Goal: Contribute content: Add original content to the website for others to see

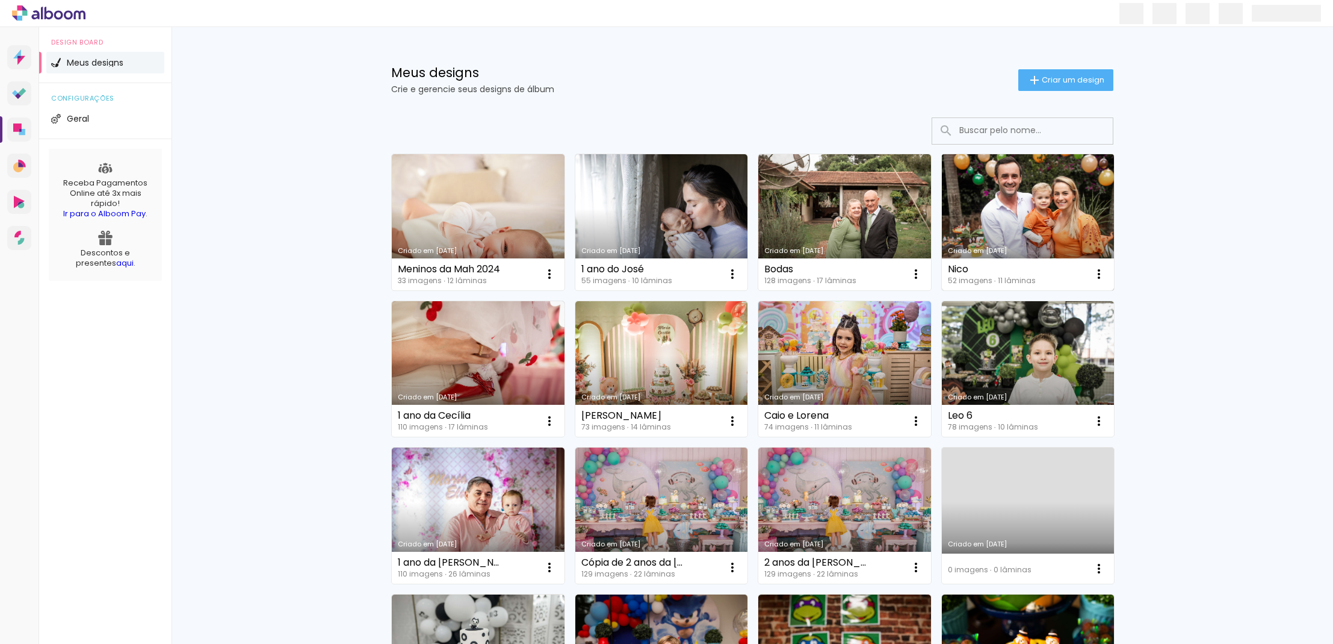
click at [1026, 211] on link "Criado em [DATE]" at bounding box center [1028, 222] width 173 height 136
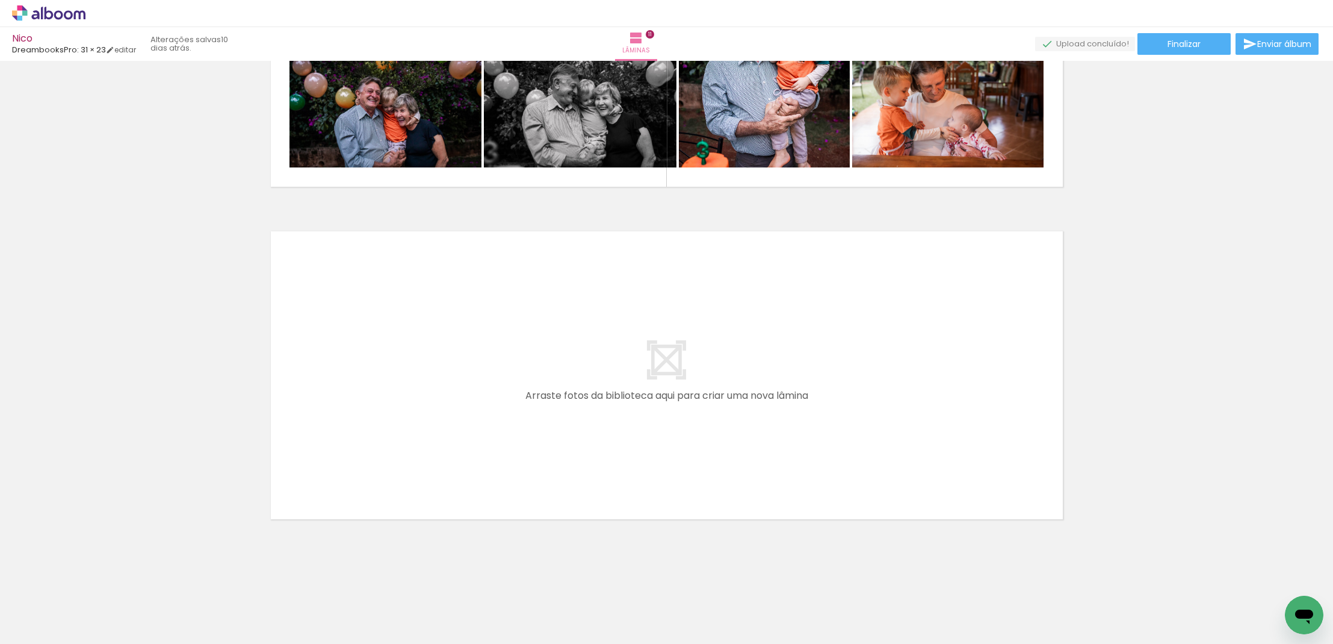
scroll to position [3527, 0]
click at [0, 0] on quentale-layouter at bounding box center [0, 0] width 0 height 0
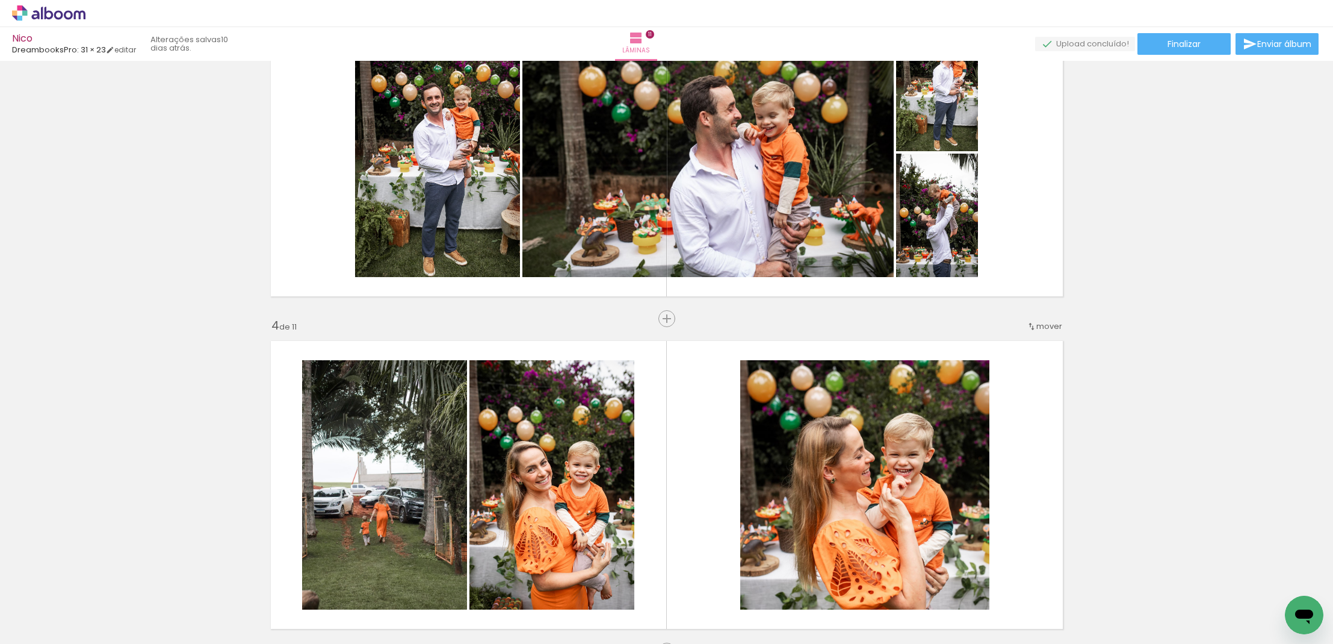
scroll to position [731, 0]
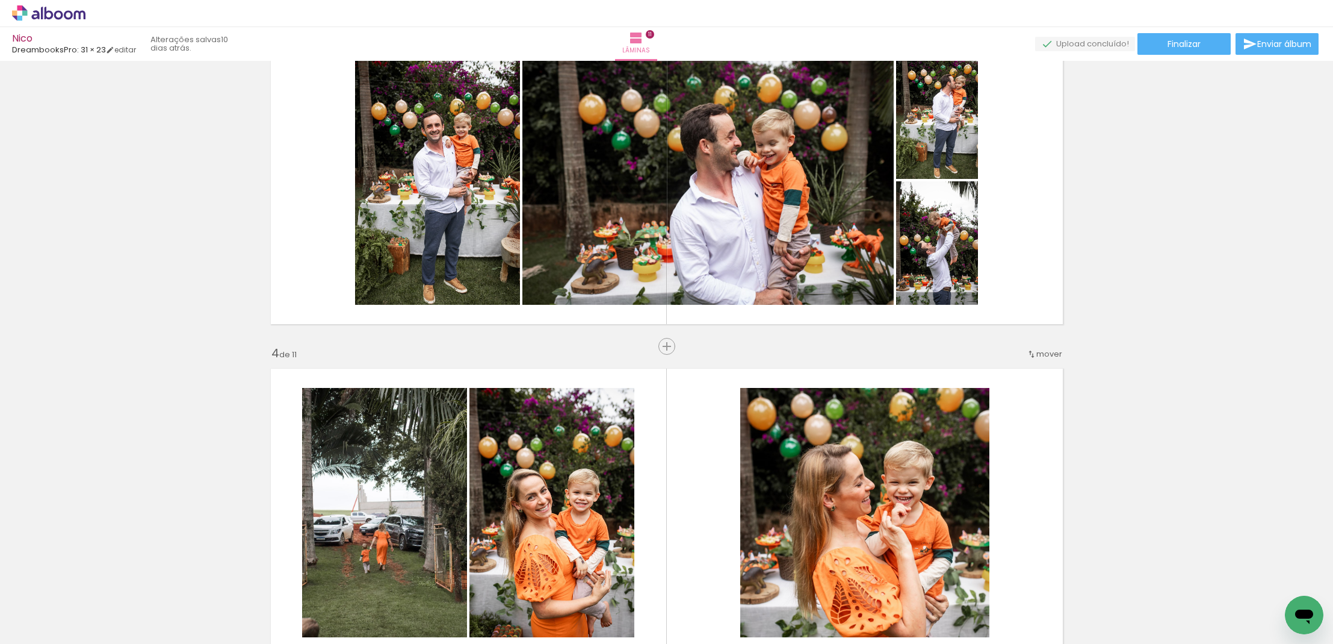
click at [0, 0] on span "Adicionar Fotos" at bounding box center [0, 0] width 0 height 0
click at [0, 0] on input "file" at bounding box center [0, 0] width 0 height 0
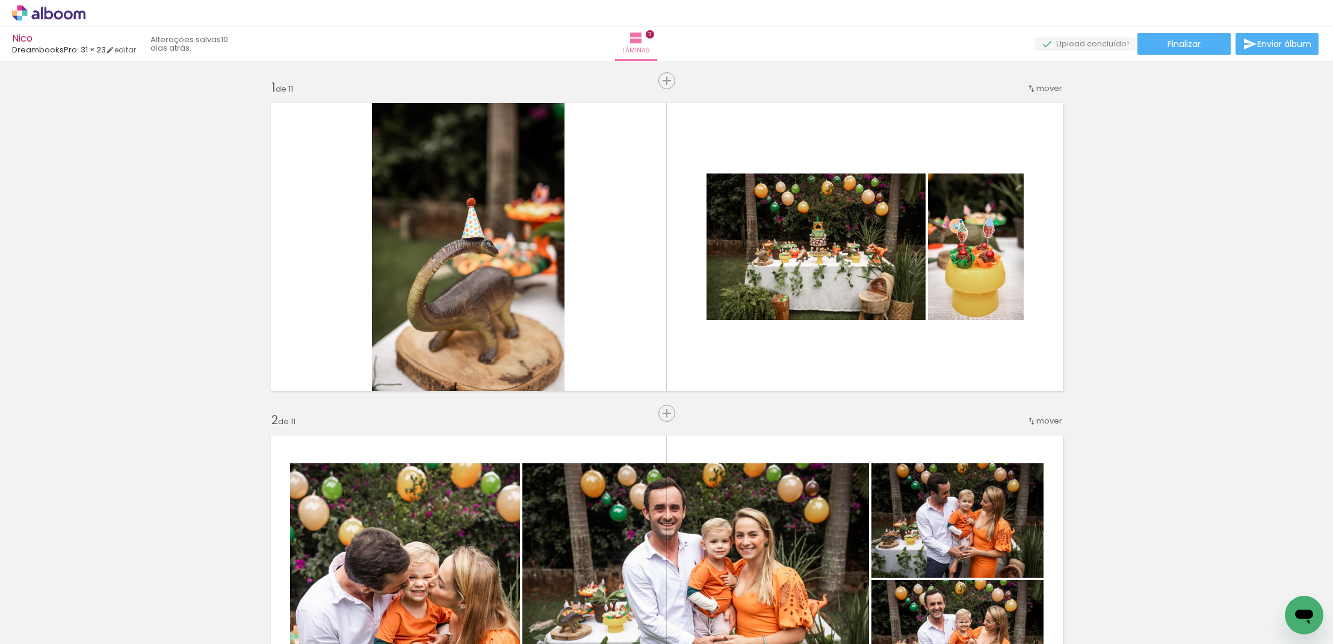
scroll to position [731, 0]
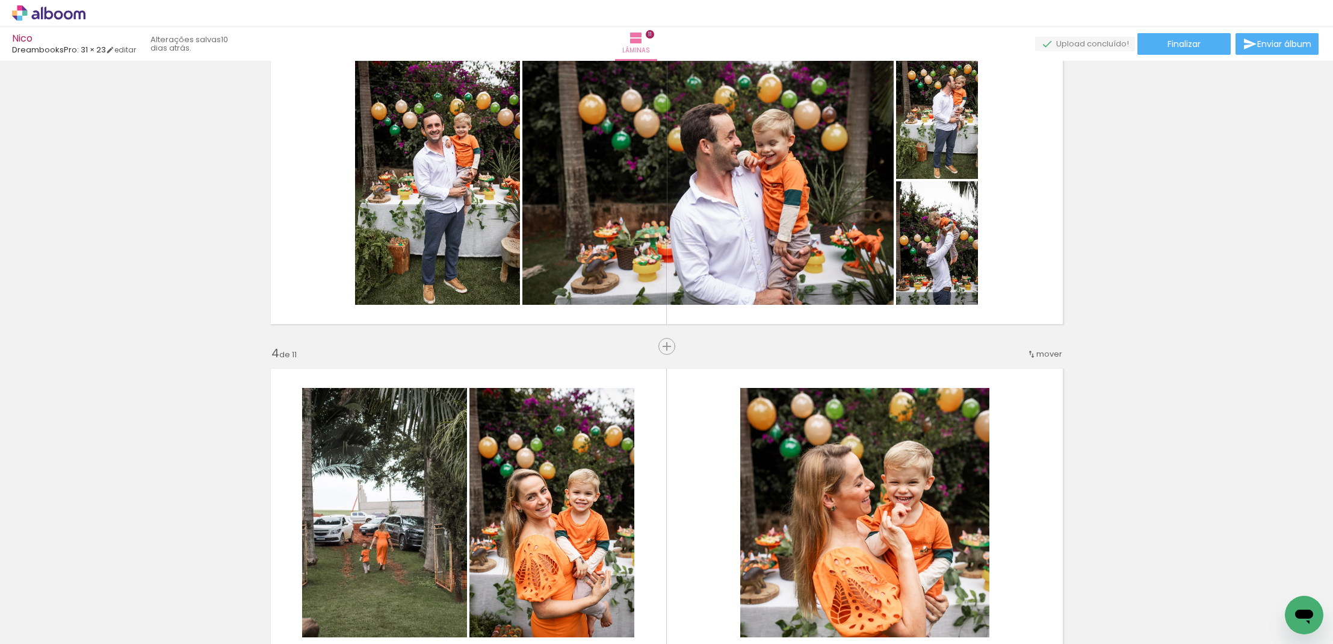
click at [34, 631] on span "Adicionar Fotos" at bounding box center [43, 627] width 36 height 13
click at [0, 0] on input "file" at bounding box center [0, 0] width 0 height 0
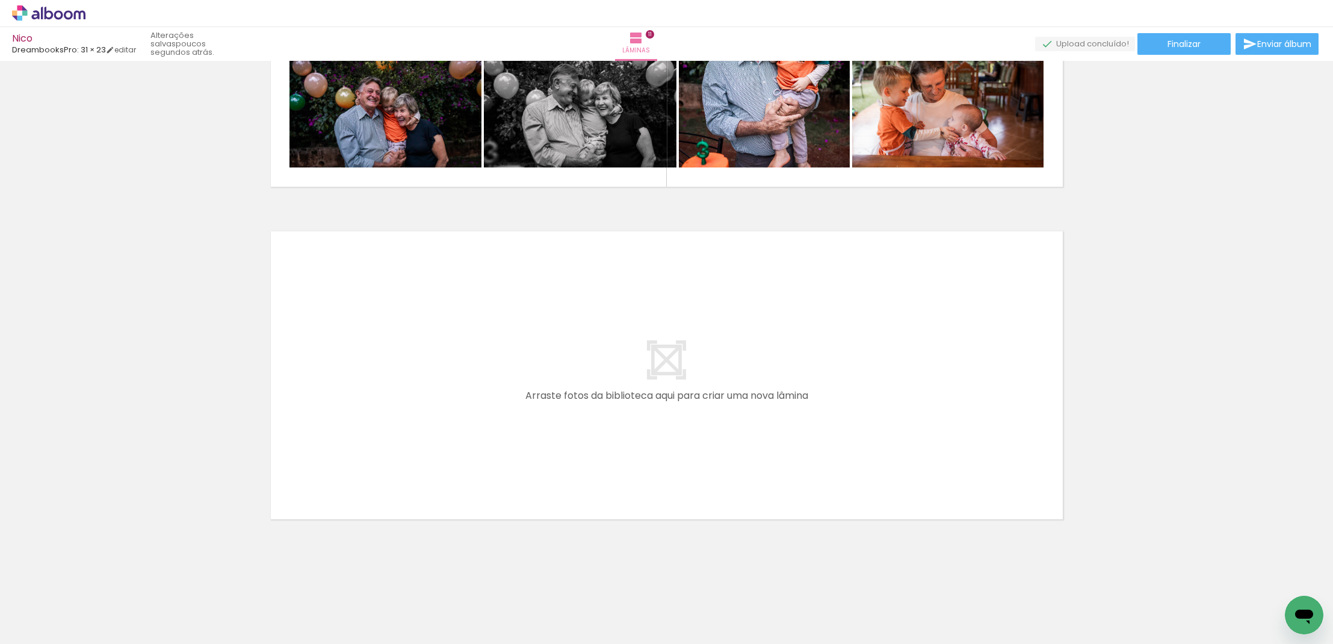
click at [64, 606] on iron-icon at bounding box center [62, 608] width 10 height 10
click at [0, 0] on slot "Não utilizadas" at bounding box center [0, 0] width 0 height 0
type input "Não utilizadas"
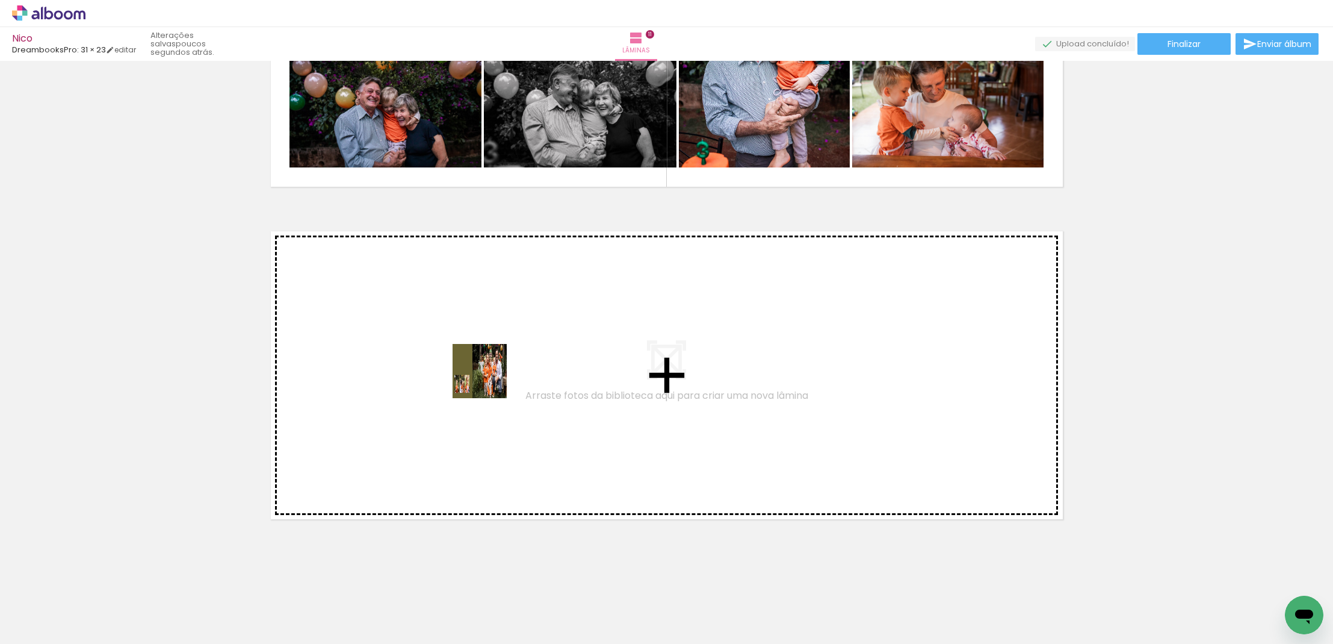
drag, startPoint x: 187, startPoint y: 608, endPoint x: 489, endPoint y: 380, distance: 379.1
click at [489, 380] on quentale-workspace at bounding box center [666, 322] width 1333 height 644
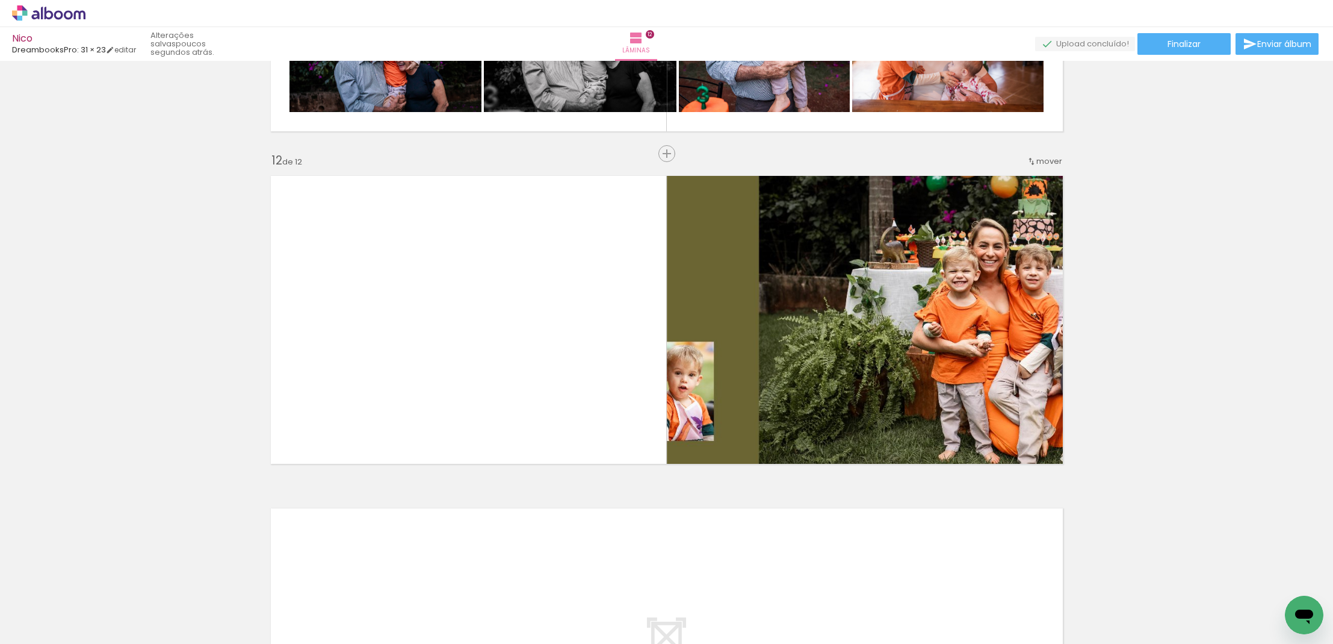
scroll to position [3587, 0]
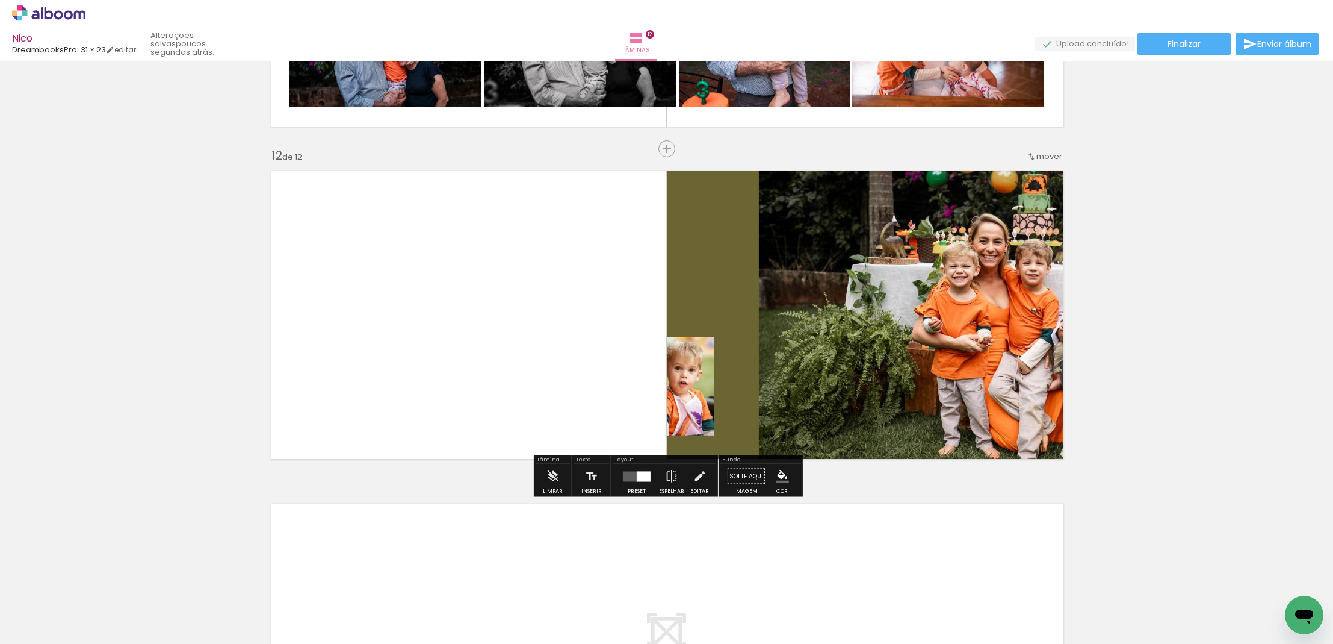
click at [810, 376] on quentale-photo at bounding box center [868, 315] width 403 height 302
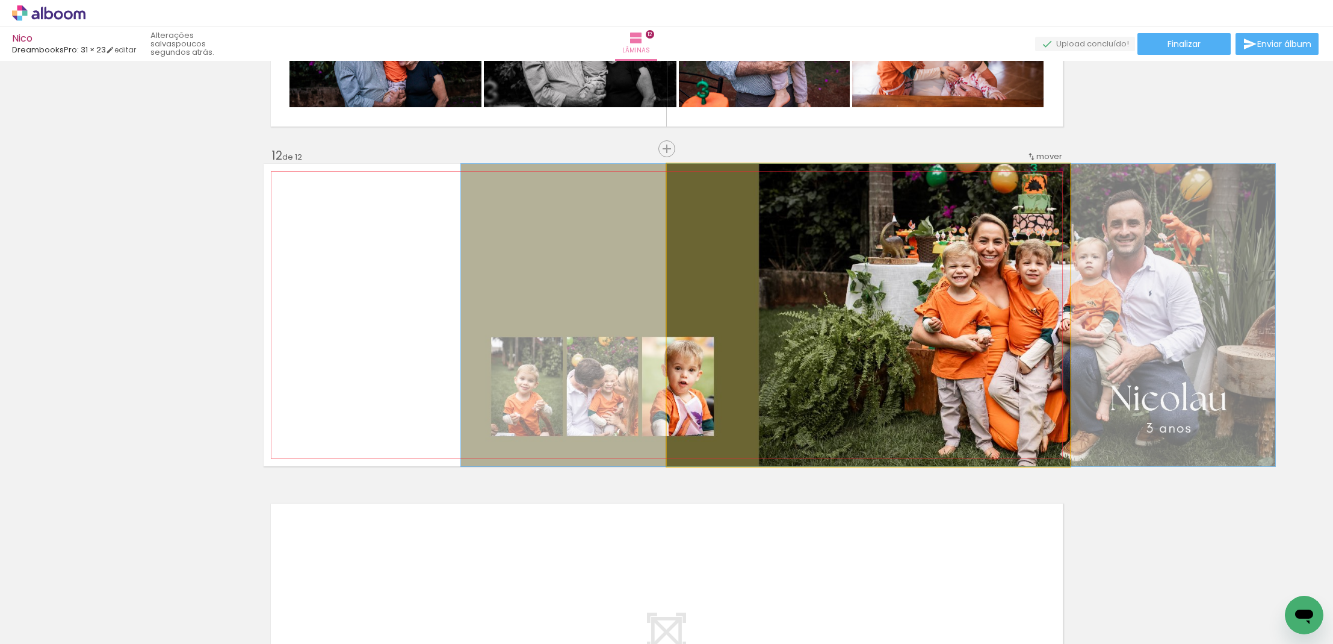
click at [766, 361] on quentale-photo at bounding box center [868, 315] width 403 height 302
click at [831, 296] on quentale-photo at bounding box center [868, 315] width 403 height 302
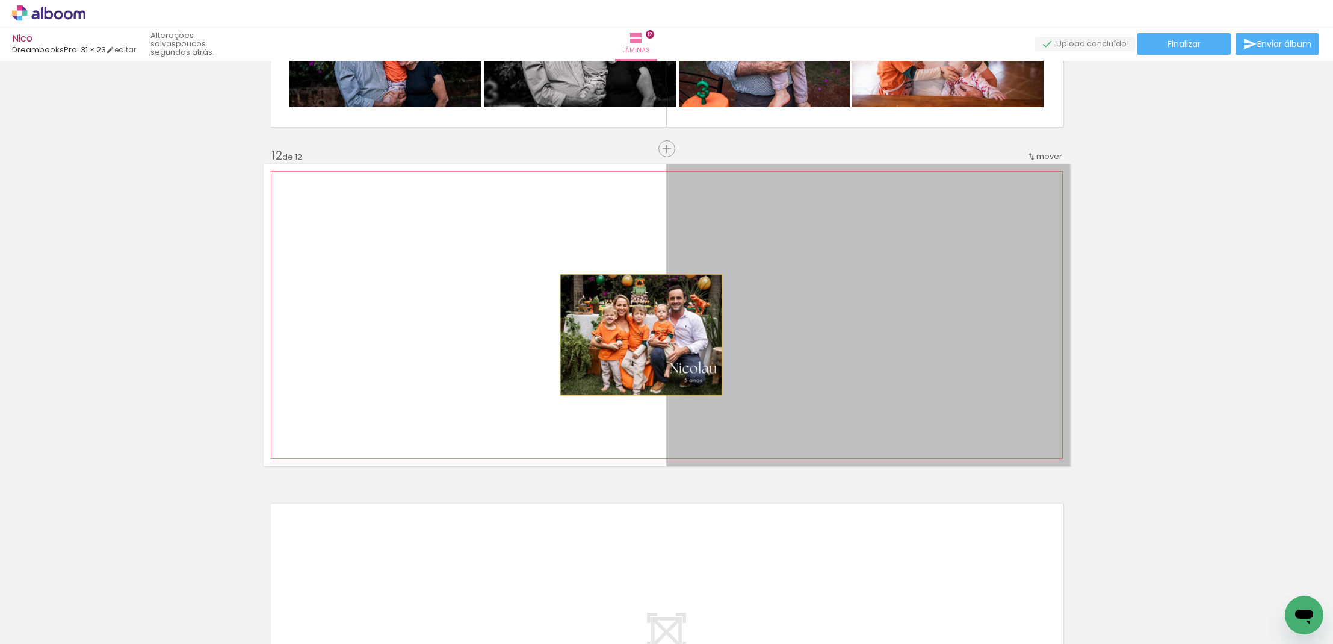
drag, startPoint x: 831, startPoint y: 297, endPoint x: 641, endPoint y: 335, distance: 194.0
click at [641, 335] on quentale-layouter at bounding box center [667, 315] width 807 height 302
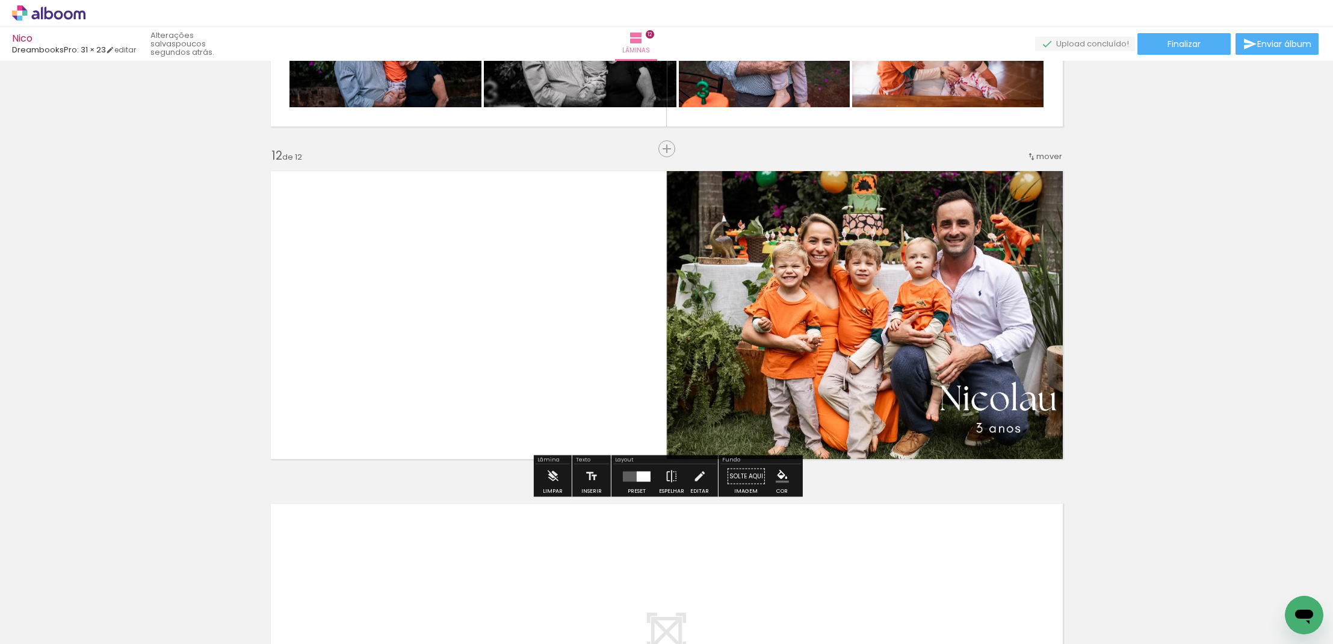
click at [492, 273] on quentale-layouter at bounding box center [667, 315] width 807 height 302
click at [637, 474] on div at bounding box center [644, 476] width 14 height 10
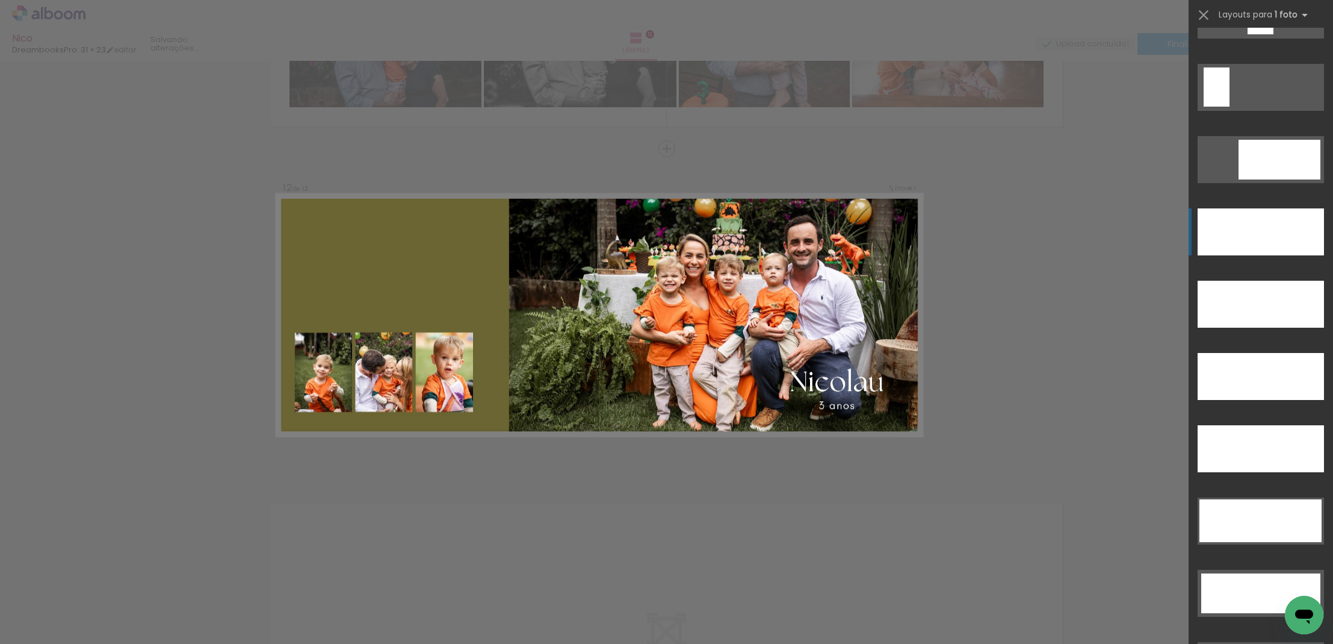
scroll to position [3301, 0]
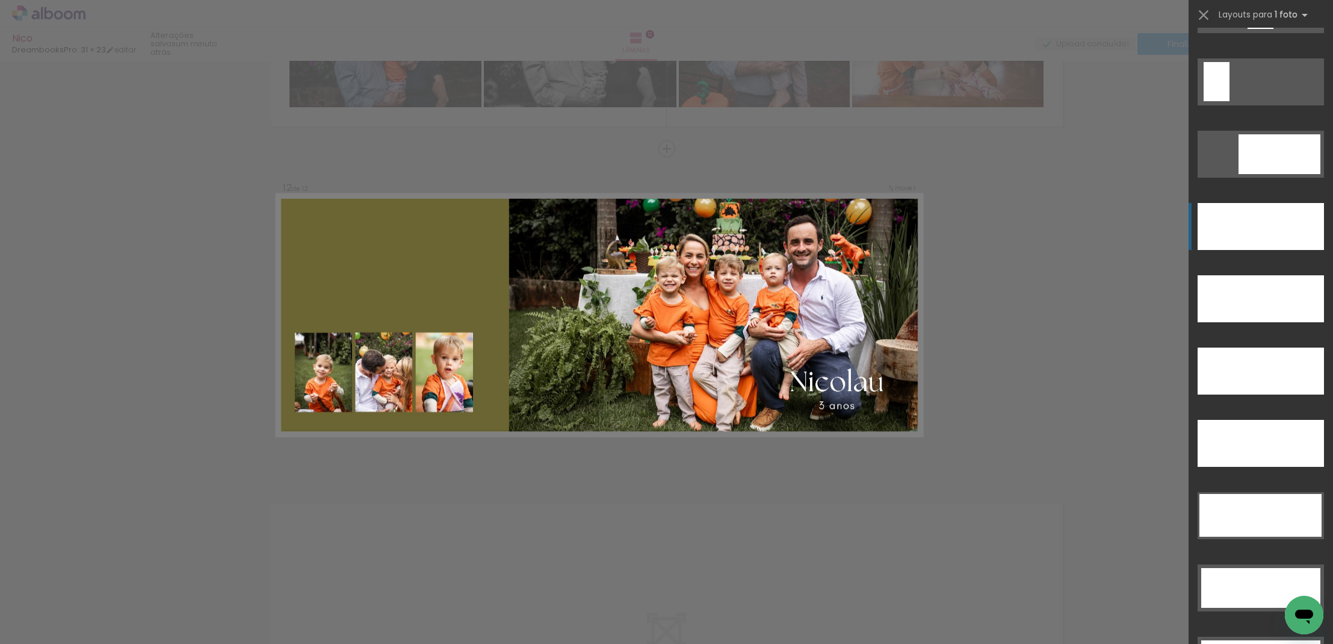
click at [1284, 240] on div at bounding box center [1261, 226] width 126 height 47
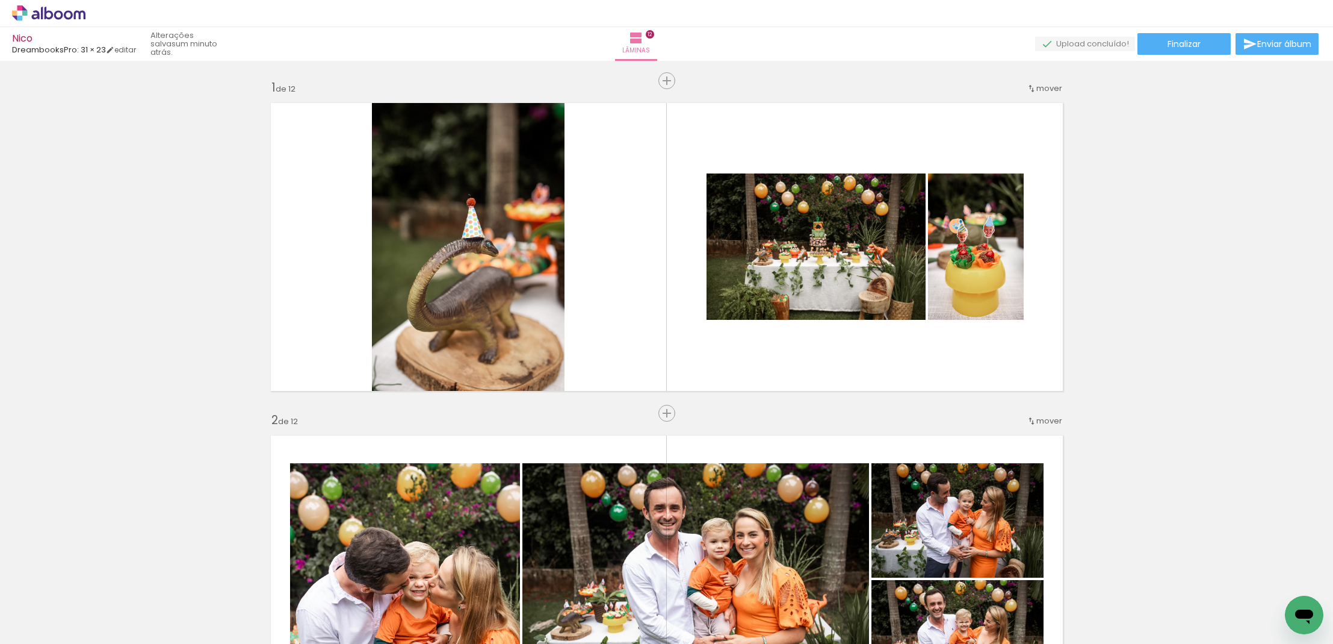
scroll to position [3301, 0]
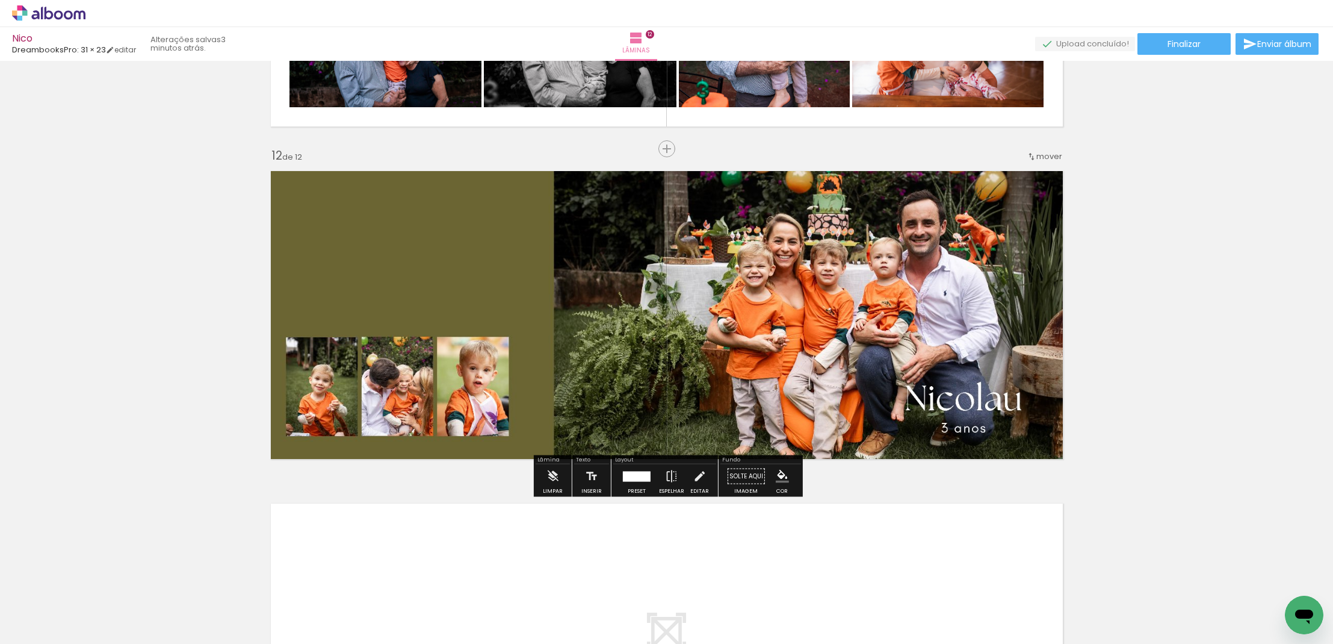
click at [36, 630] on span "Adicionar Fotos" at bounding box center [43, 636] width 36 height 13
click at [0, 0] on input "file" at bounding box center [0, 0] width 0 height 0
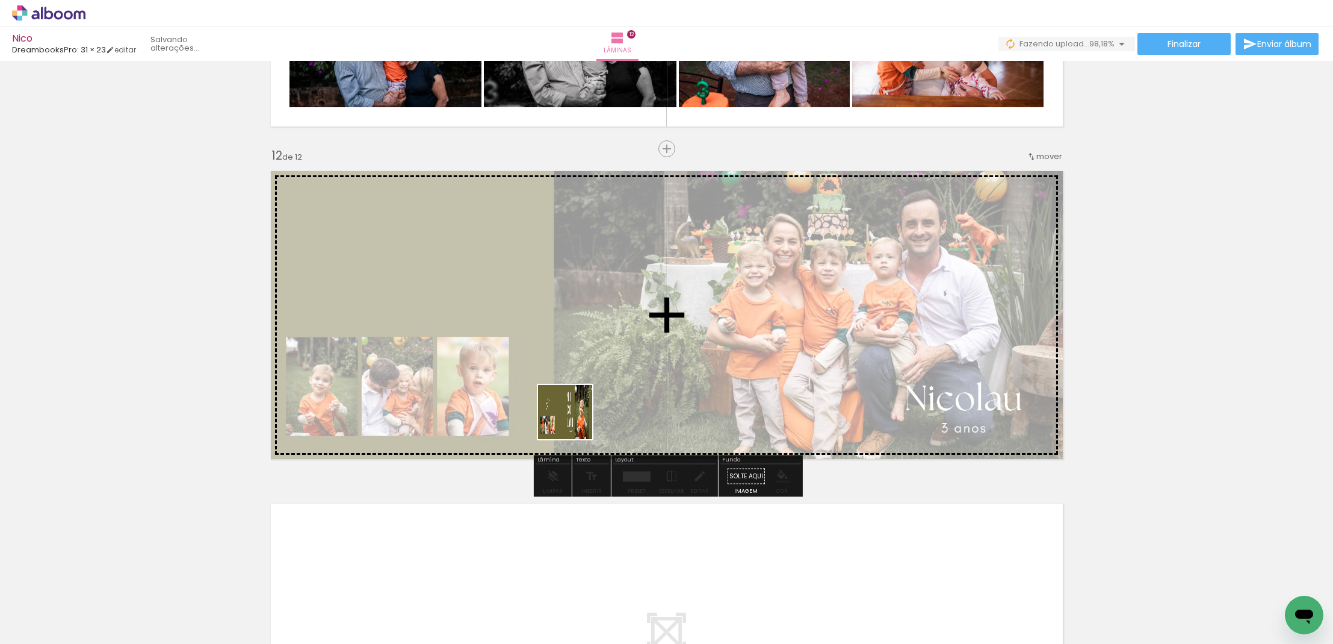
drag, startPoint x: 186, startPoint y: 607, endPoint x: 577, endPoint y: 418, distance: 434.3
click at [577, 418] on quentale-workspace at bounding box center [666, 322] width 1333 height 644
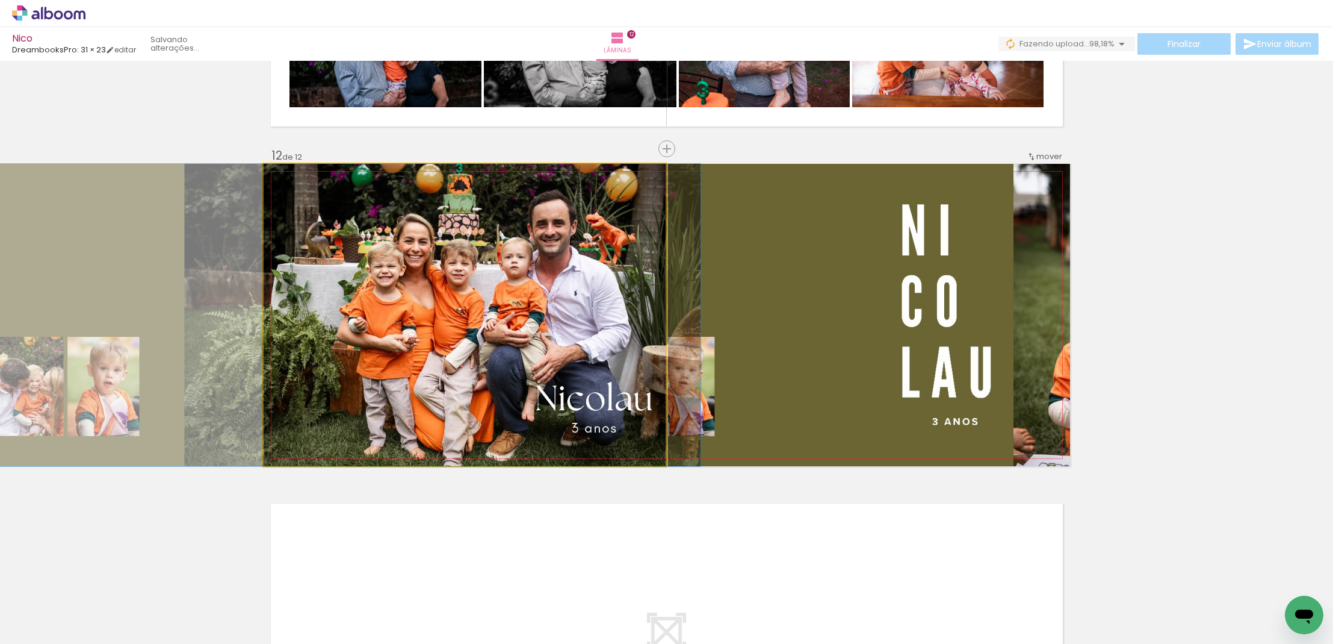
click at [590, 309] on quentale-photo at bounding box center [465, 315] width 402 height 302
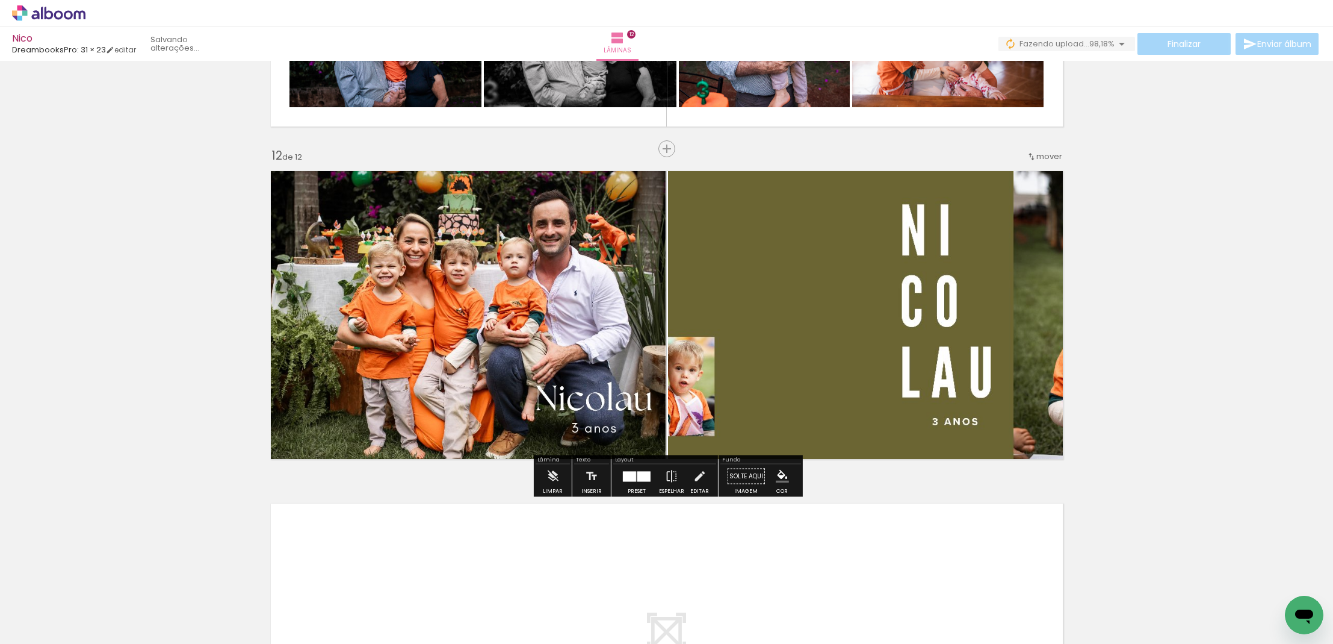
click at [547, 316] on quentale-photo at bounding box center [465, 315] width 402 height 302
click at [520, 334] on quentale-photo at bounding box center [465, 314] width 402 height 302
click at [468, 352] on quentale-photo at bounding box center [465, 314] width 402 height 302
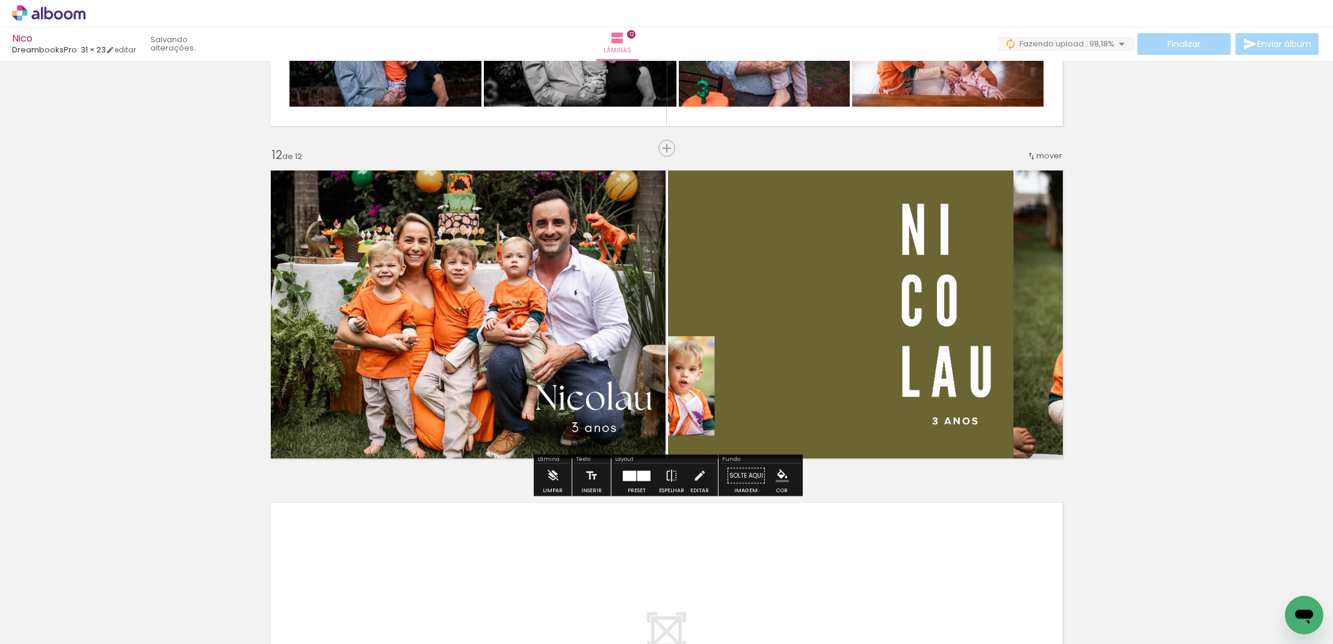
click at [756, 365] on quentale-photo at bounding box center [869, 314] width 402 height 302
click at [842, 314] on quentale-photo at bounding box center [869, 314] width 402 height 302
click at [974, 321] on quentale-photo at bounding box center [869, 314] width 402 height 302
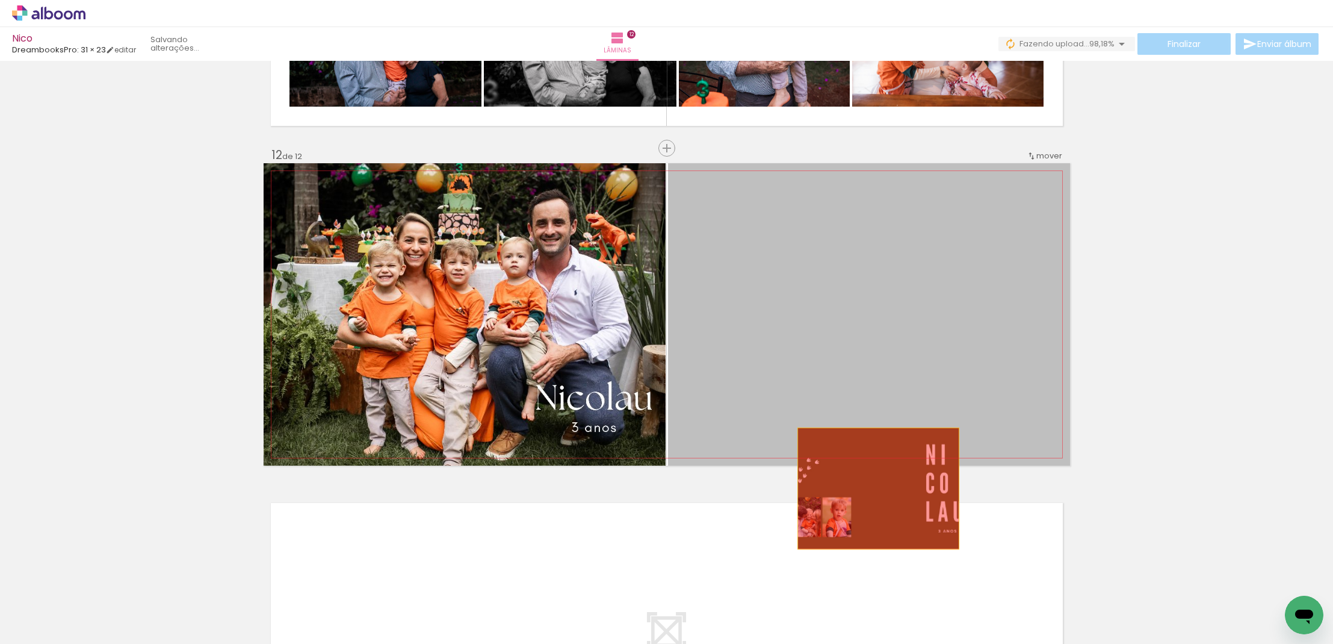
drag, startPoint x: 970, startPoint y: 380, endPoint x: 878, endPoint y: 488, distance: 142.6
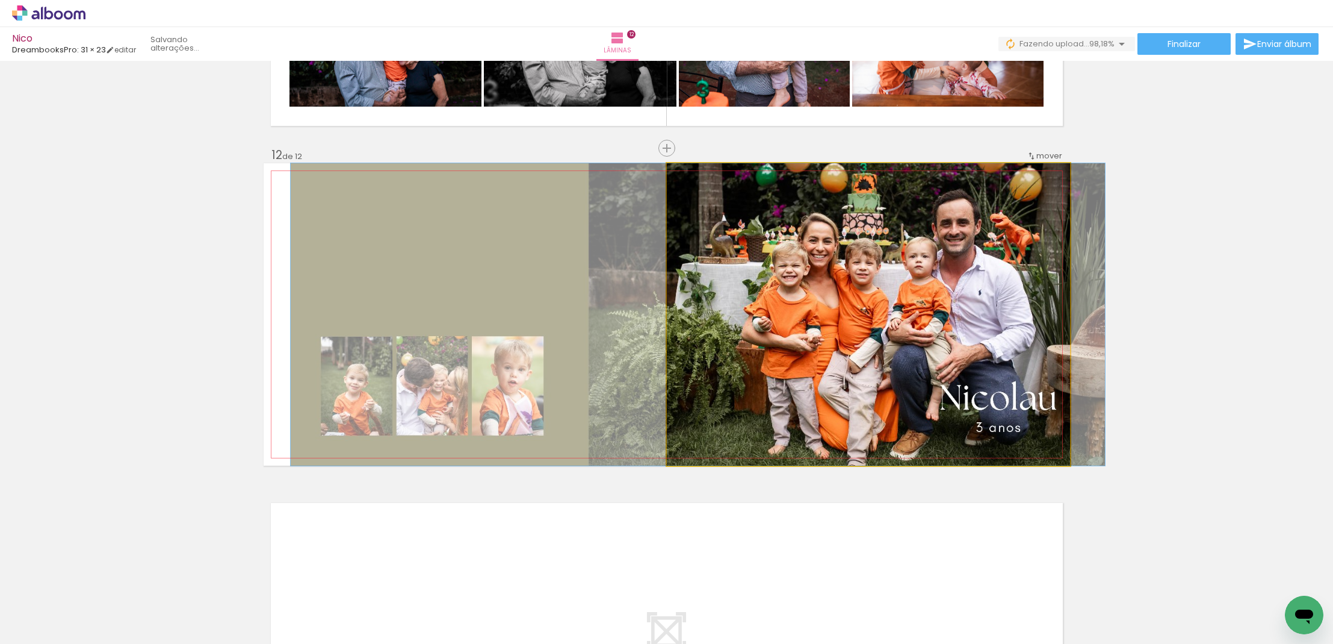
click at [834, 384] on quentale-photo at bounding box center [868, 314] width 403 height 302
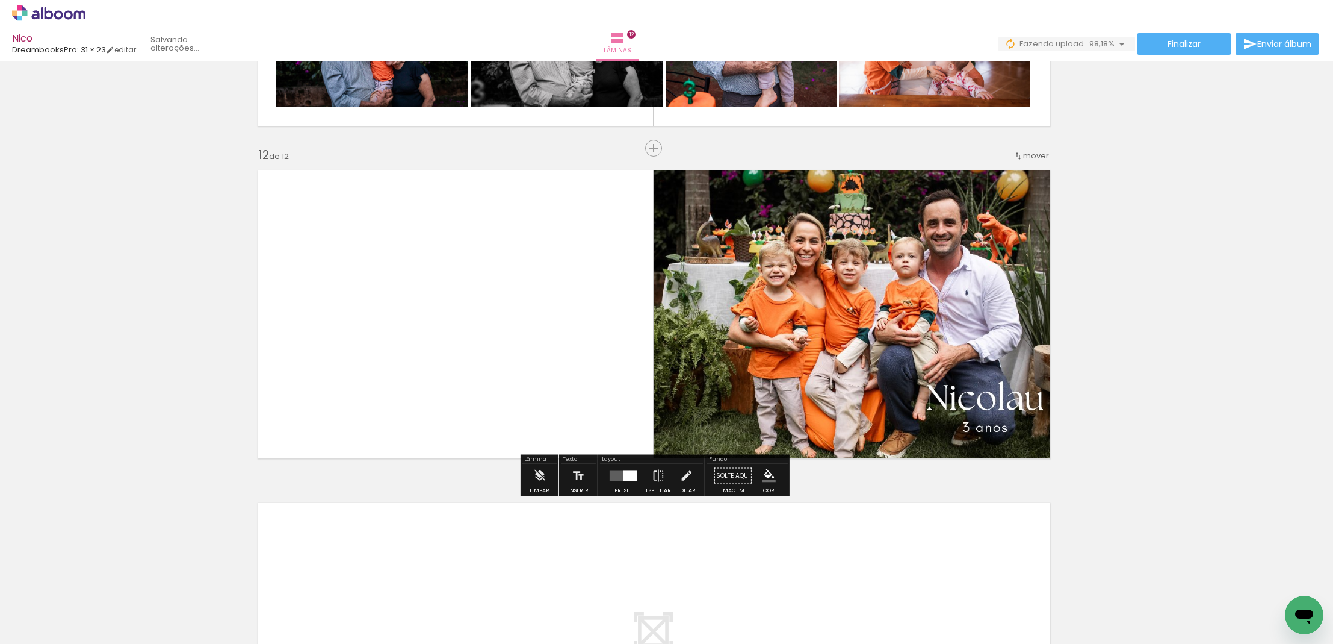
scroll to position [3588, 15]
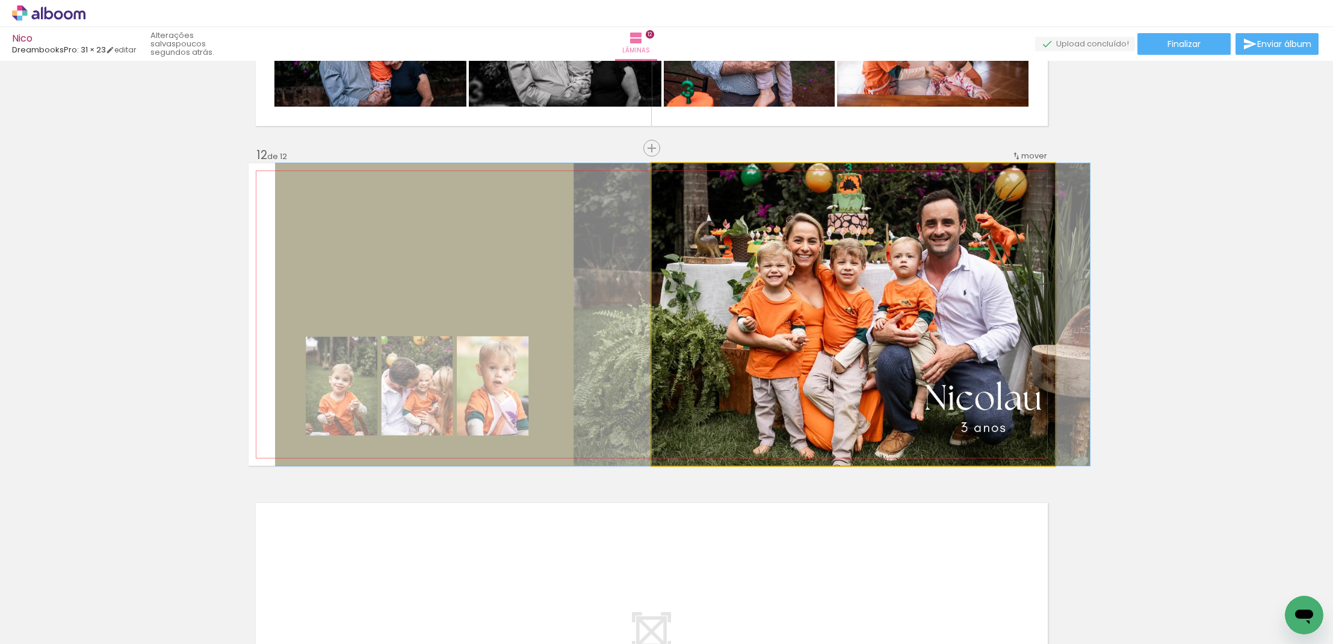
click at [820, 397] on quentale-photo at bounding box center [853, 314] width 403 height 302
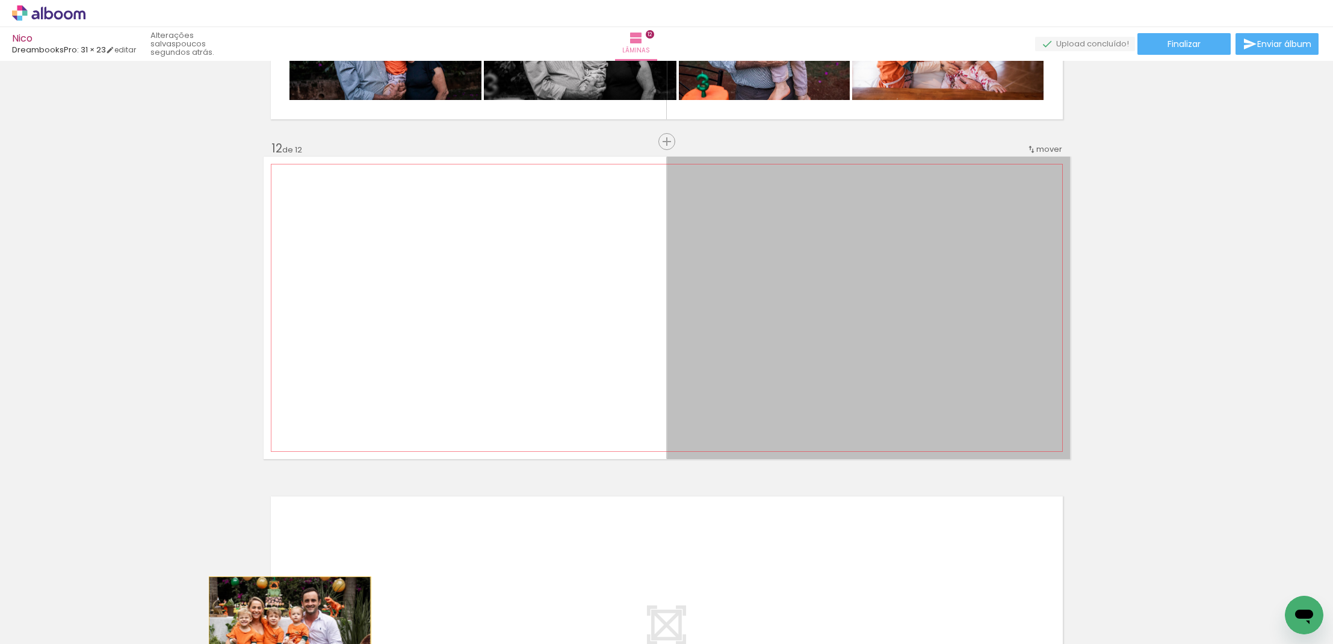
scroll to position [3595, 0]
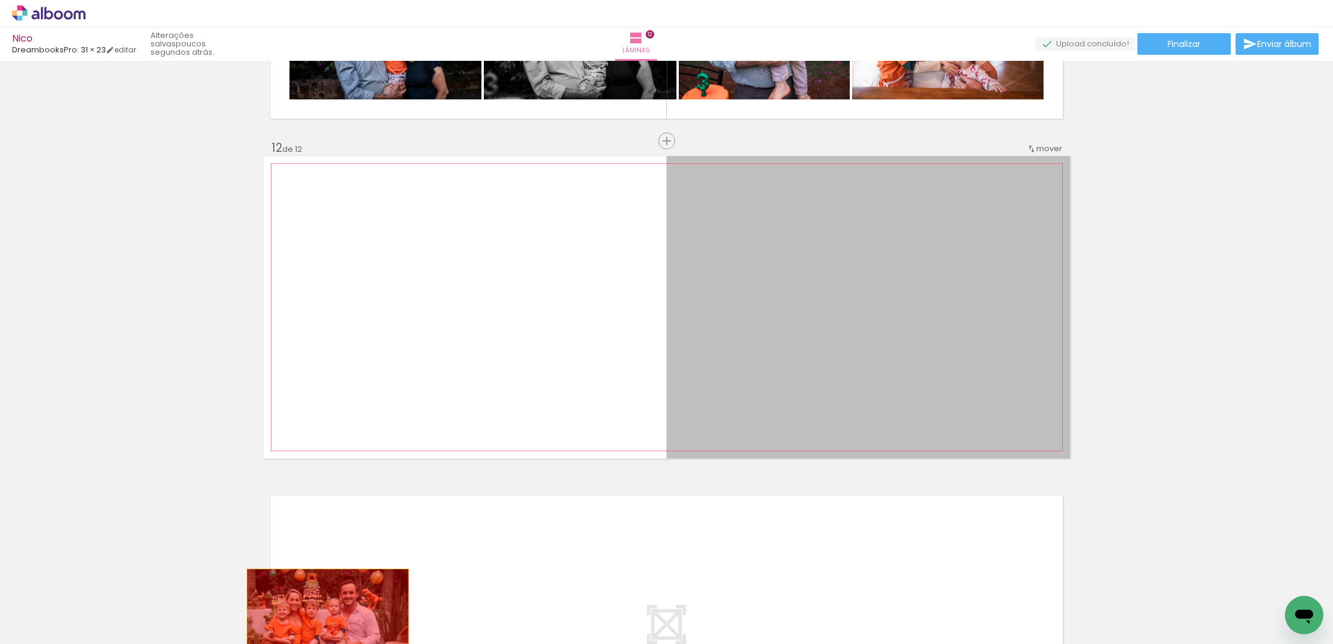
drag, startPoint x: 820, startPoint y: 397, endPoint x: 312, endPoint y: 636, distance: 561.5
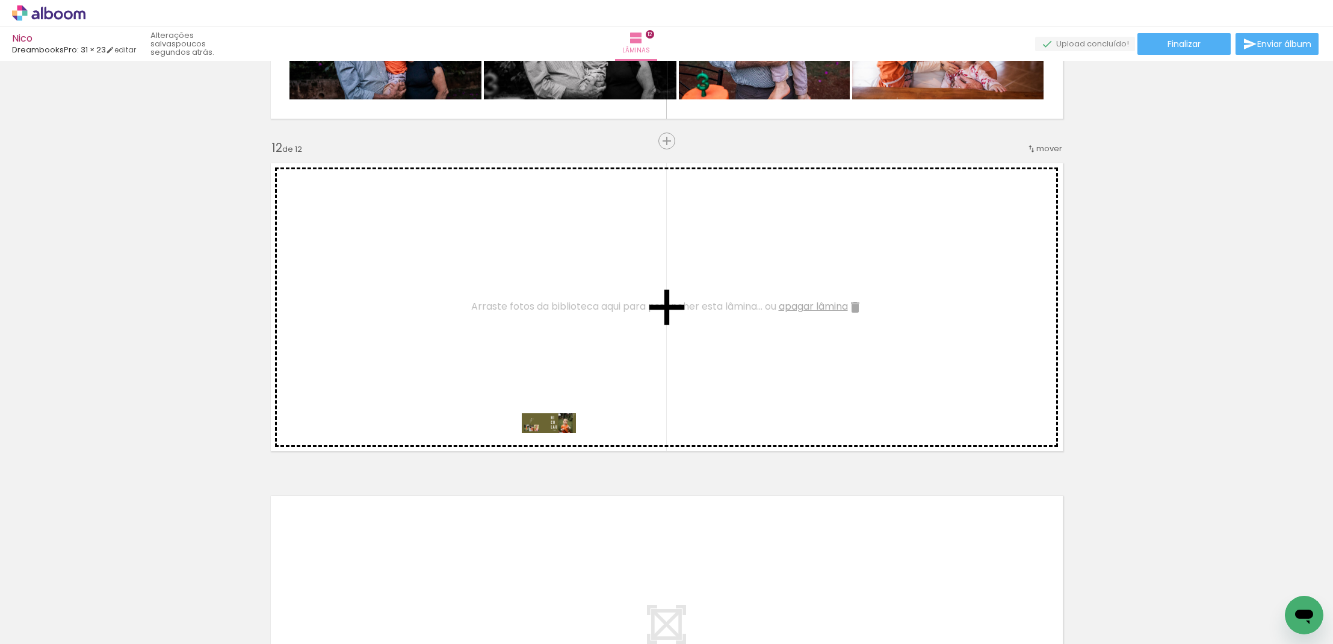
scroll to position [0, 0]
drag, startPoint x: 258, startPoint y: 610, endPoint x: 600, endPoint y: 429, distance: 387.5
click at [600, 429] on quentale-workspace at bounding box center [666, 322] width 1333 height 644
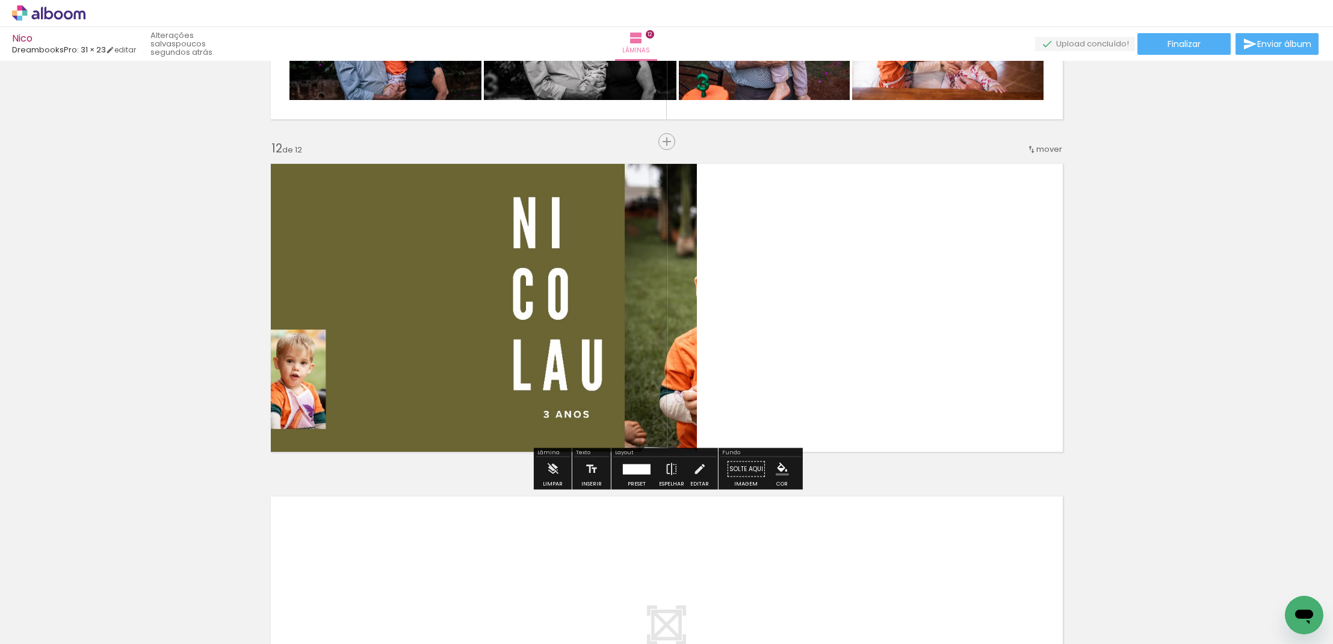
click at [636, 477] on div at bounding box center [637, 469] width 33 height 24
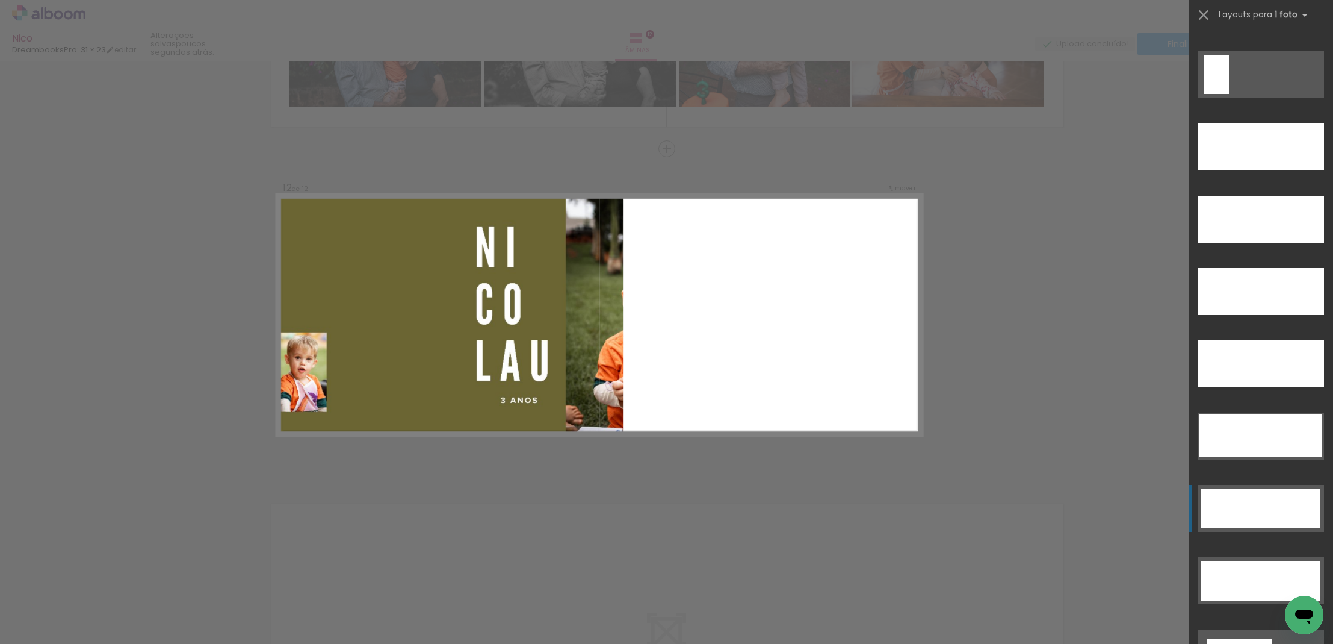
scroll to position [3380, 0]
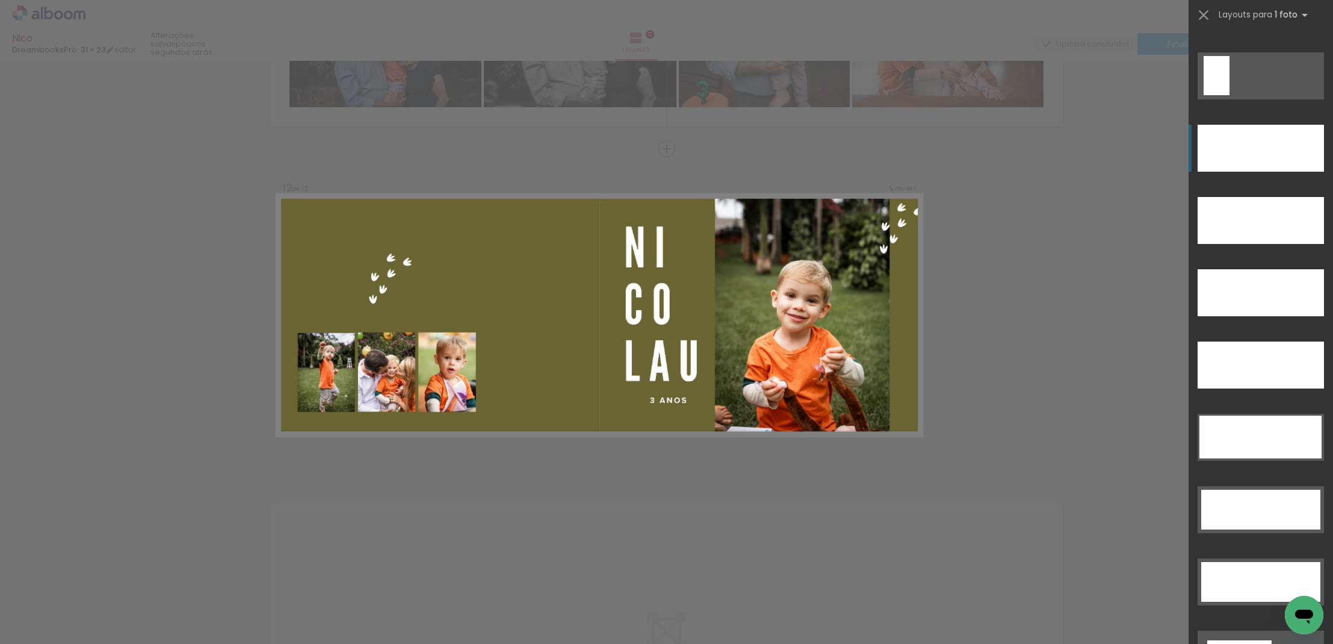
click at [1273, 149] on div at bounding box center [1261, 148] width 126 height 47
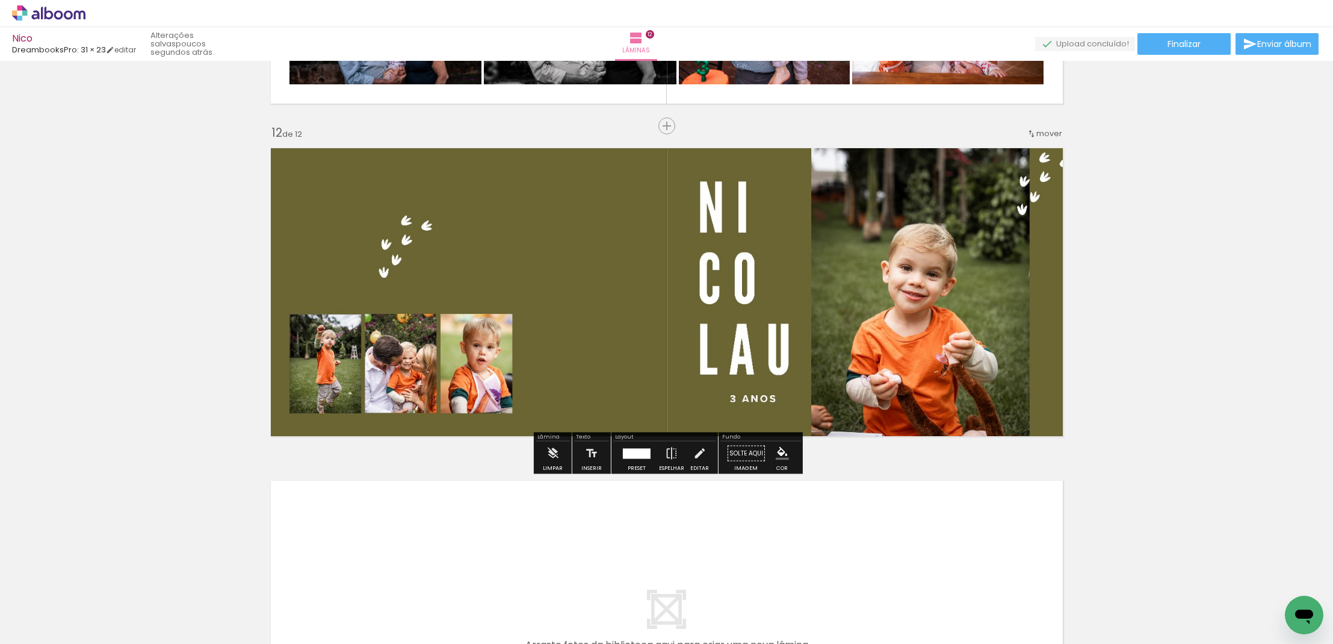
scroll to position [3613, 0]
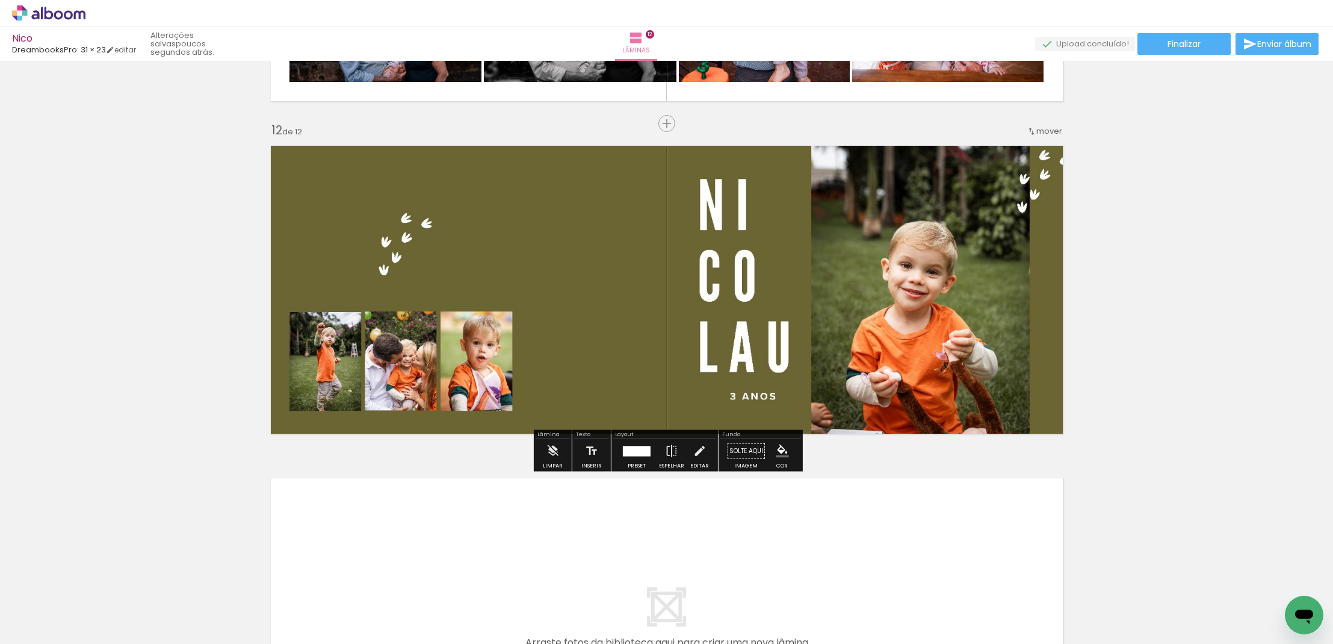
click at [32, 630] on span "Adicionar Fotos" at bounding box center [43, 636] width 36 height 13
click at [0, 0] on input "file" at bounding box center [0, 0] width 0 height 0
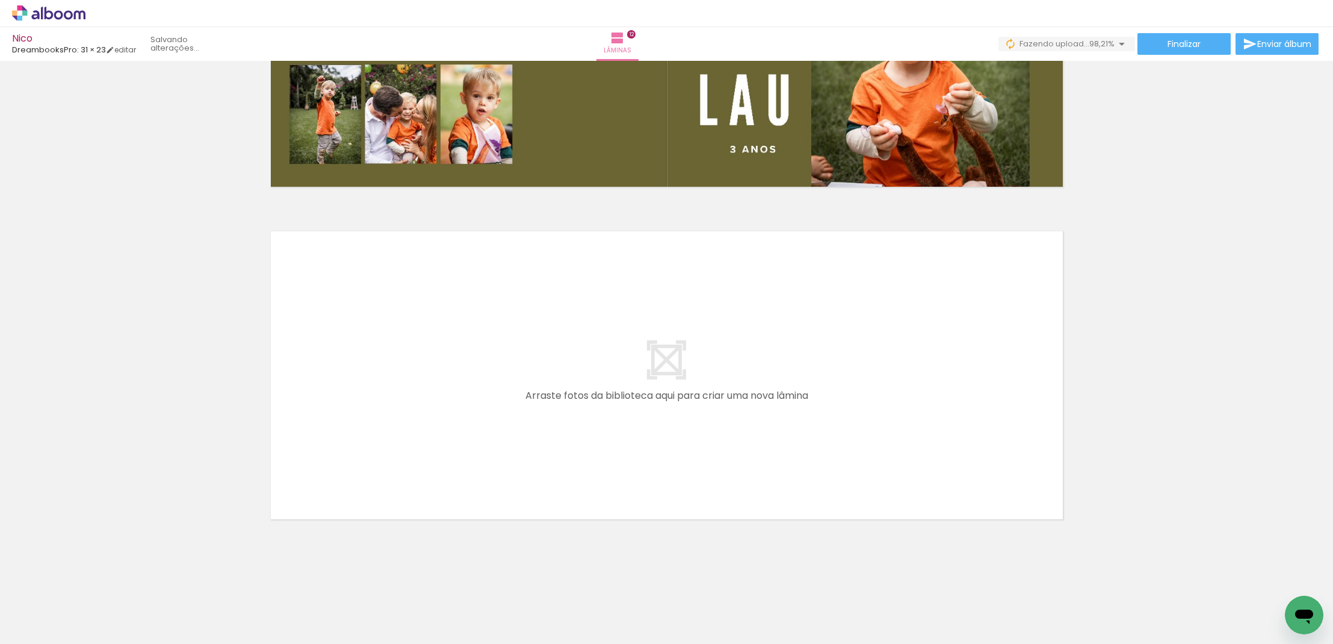
scroll to position [3859, 0]
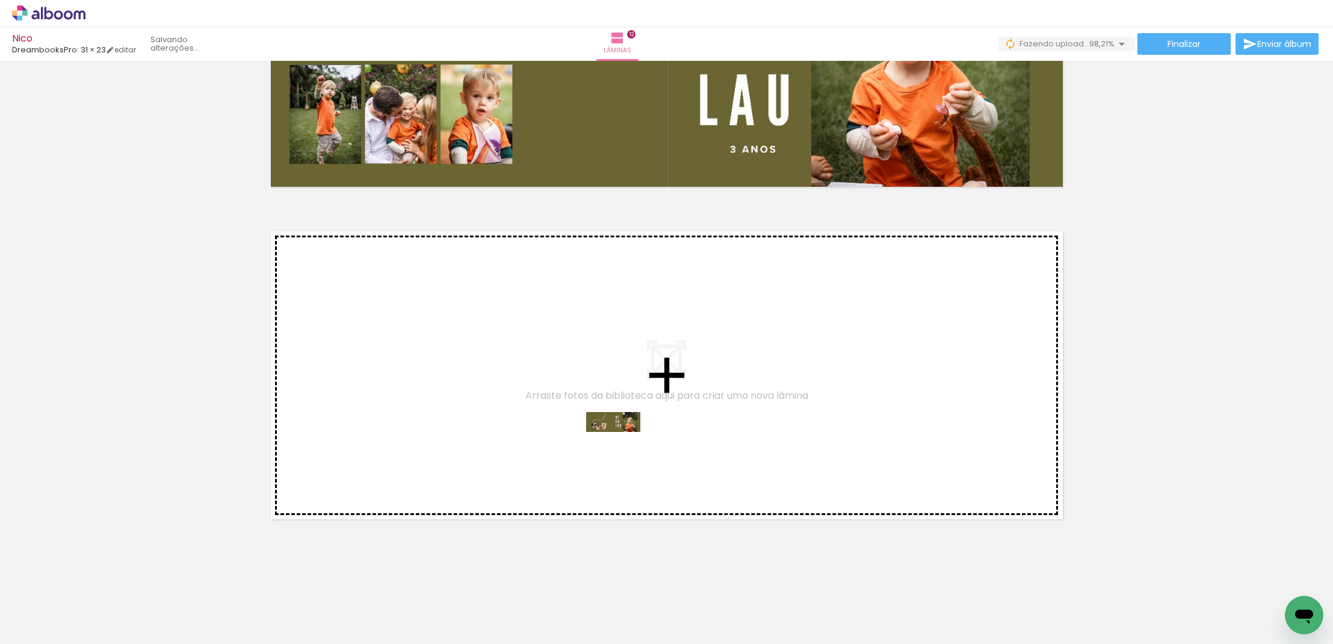
drag, startPoint x: 264, startPoint y: 605, endPoint x: 622, endPoint y: 448, distance: 391.7
click at [622, 448] on quentale-workspace at bounding box center [666, 322] width 1333 height 644
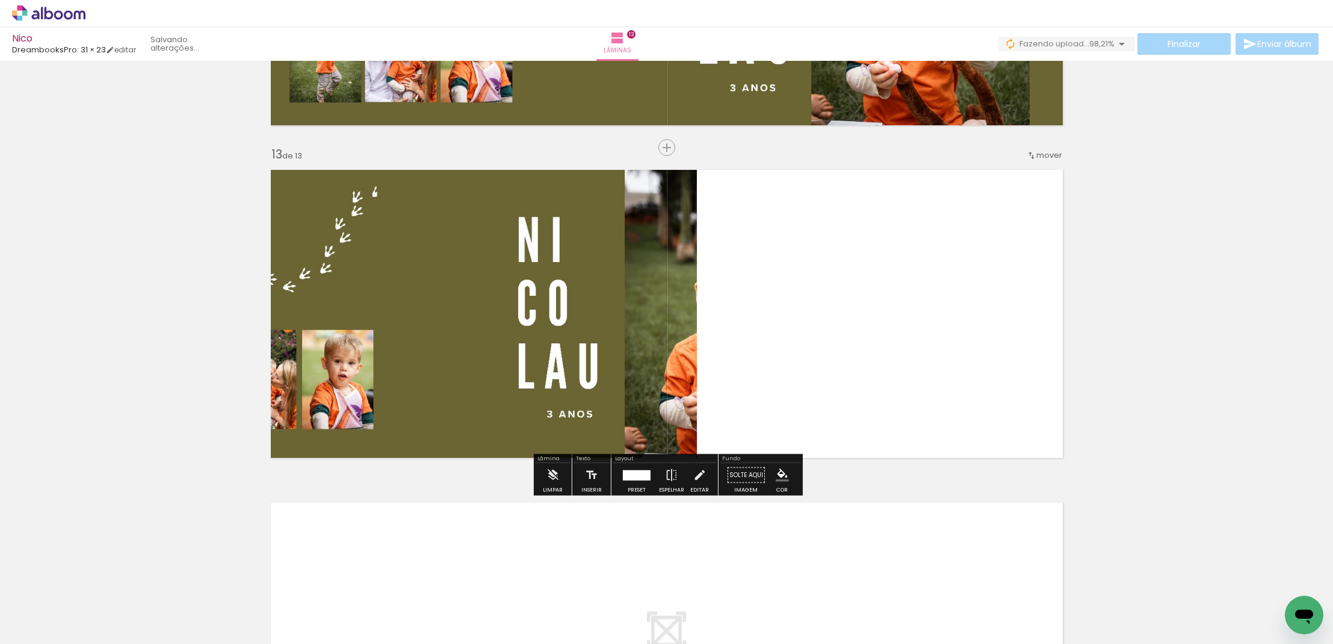
scroll to position [0, 0]
click at [625, 479] on div at bounding box center [637, 475] width 28 height 10
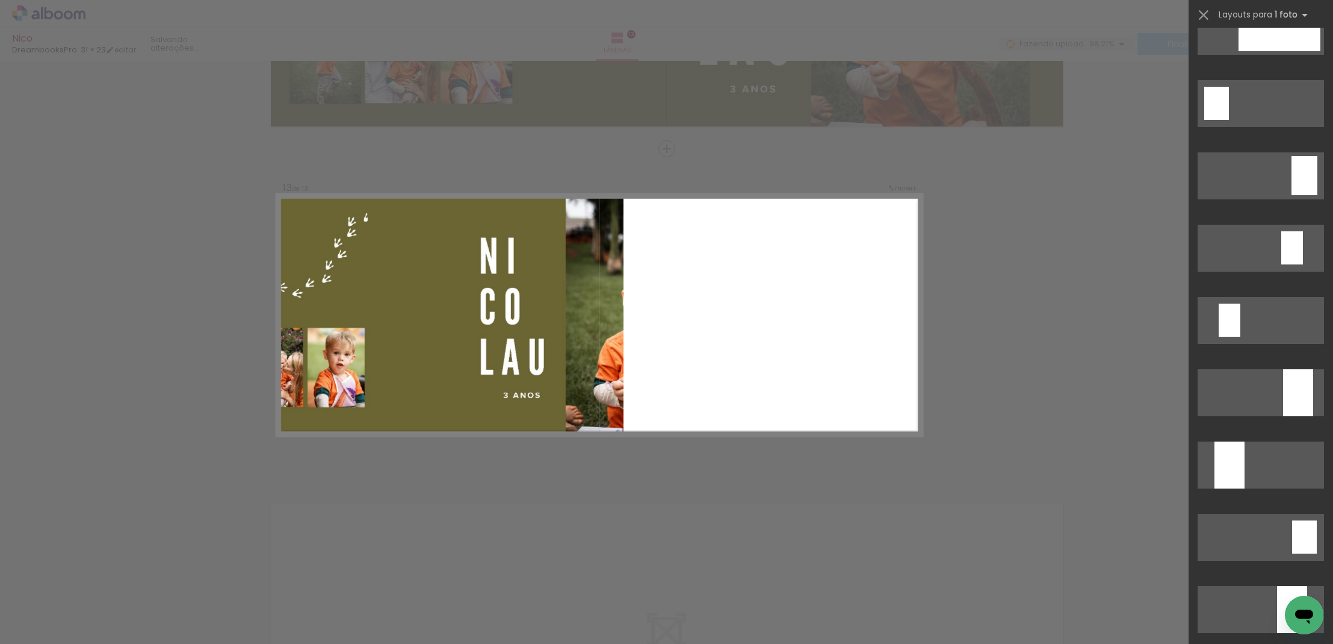
scroll to position [2707, 0]
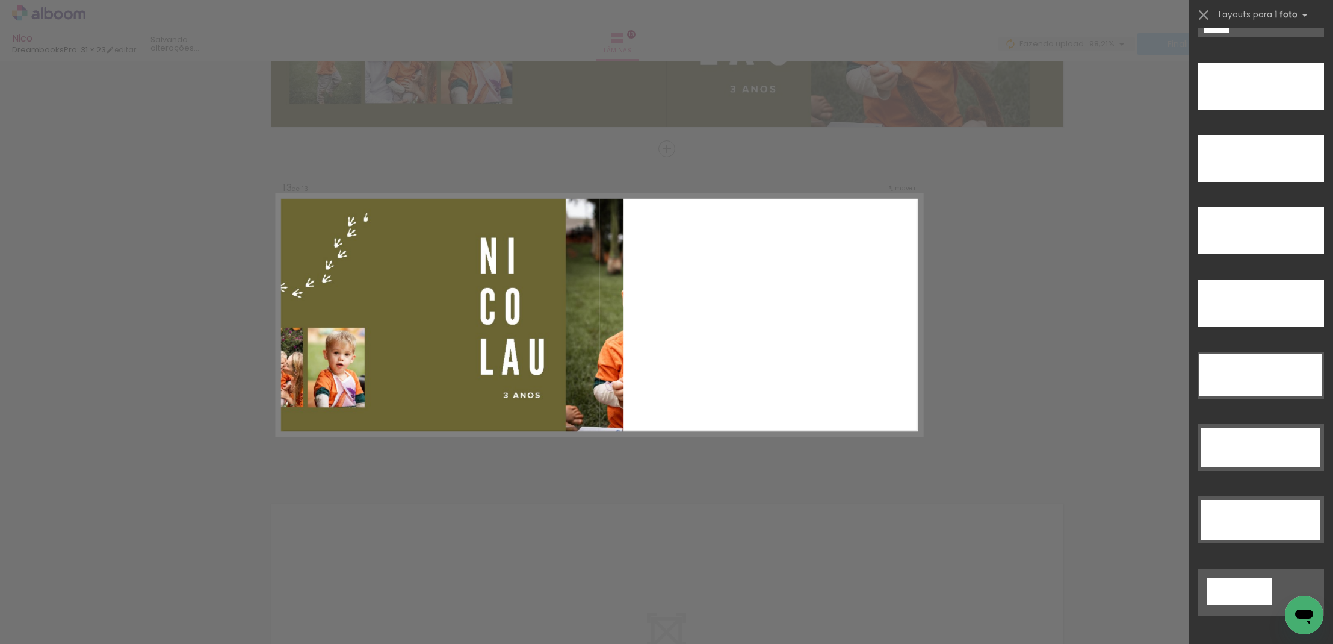
scroll to position [3441, 0]
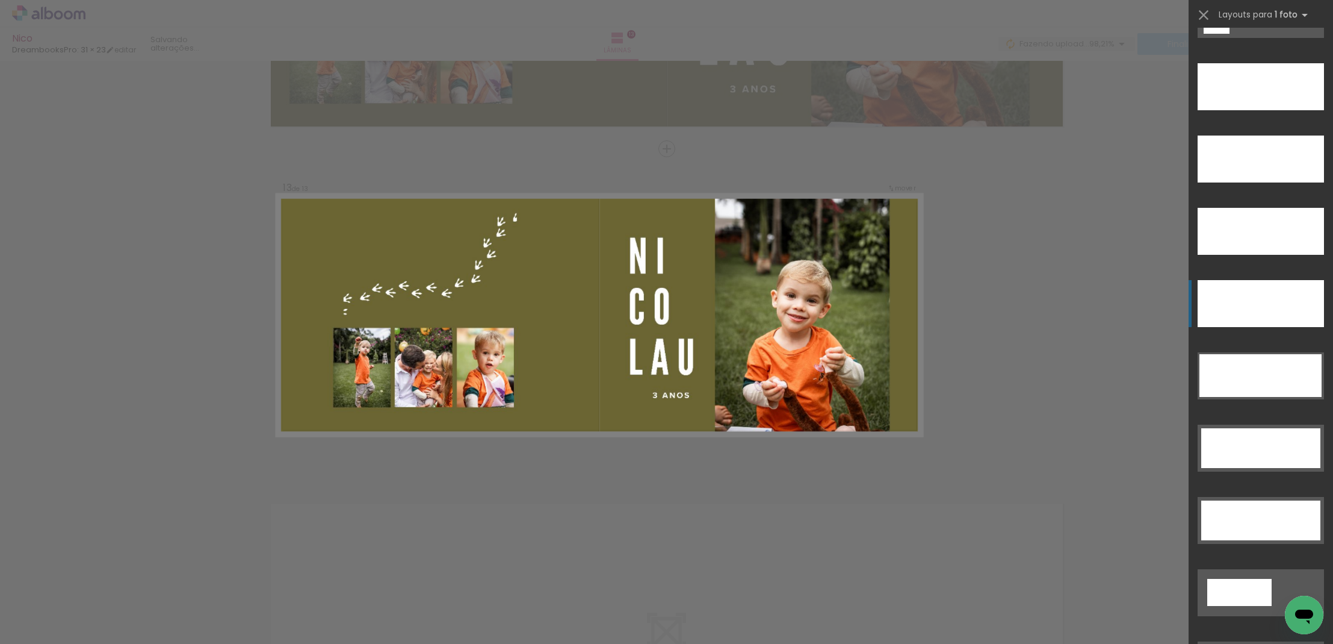
click at [1252, 312] on div at bounding box center [1261, 303] width 126 height 47
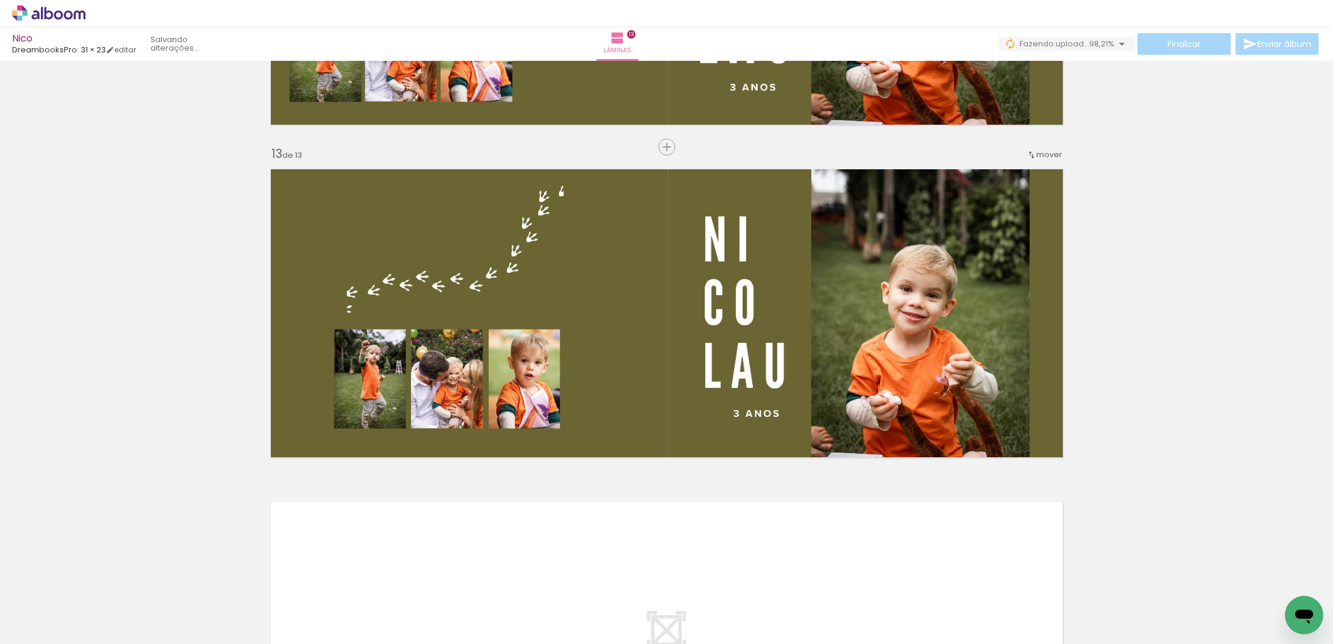
scroll to position [3920, 0]
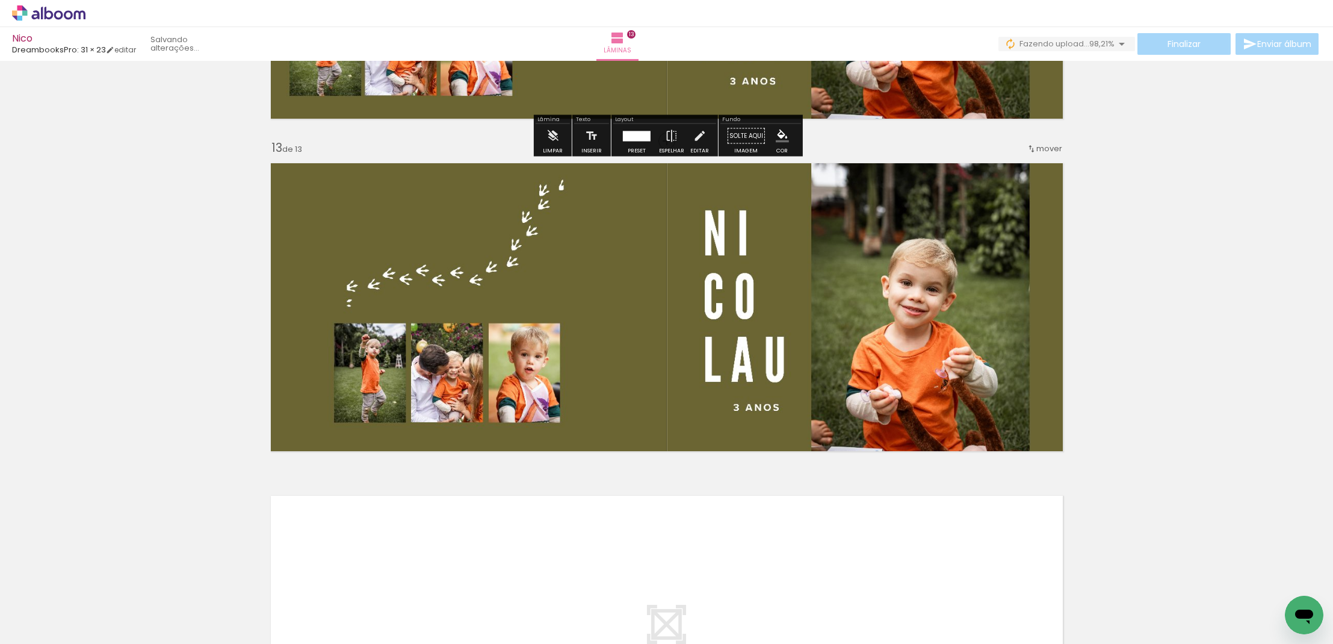
click at [87, 1] on div "› Editor de álbum" at bounding box center [666, 13] width 1333 height 27
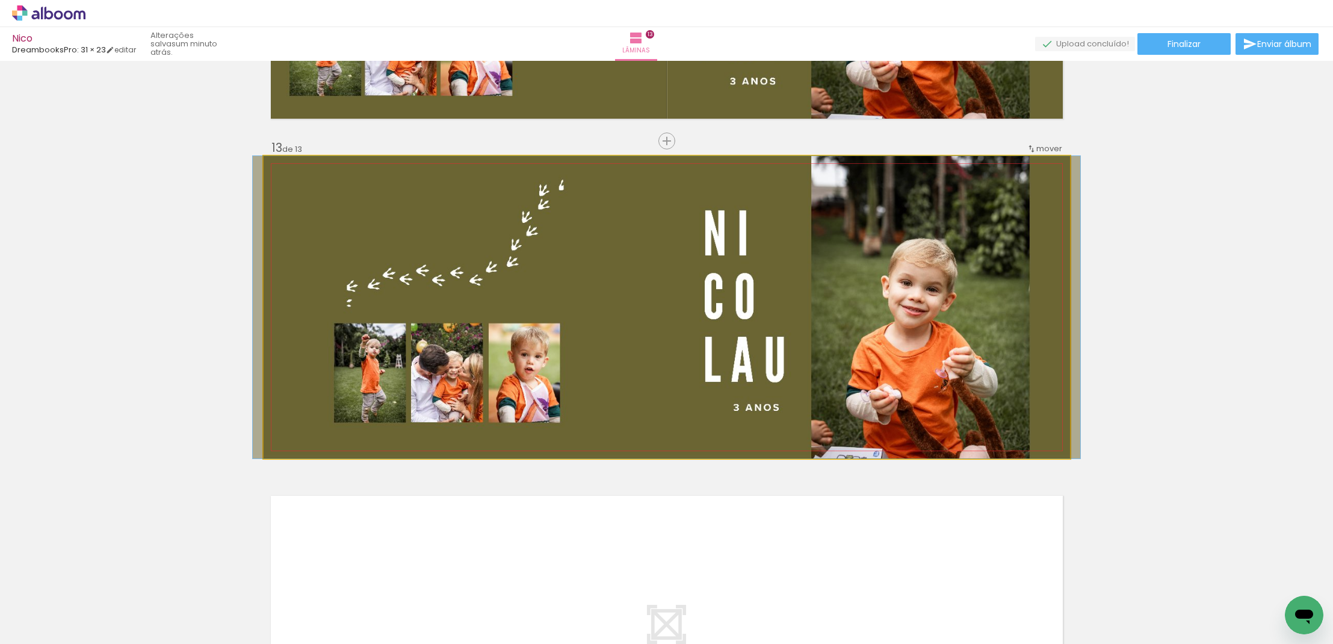
click at [957, 299] on quentale-photo at bounding box center [667, 307] width 807 height 302
click at [875, 432] on quentale-photo at bounding box center [667, 307] width 807 height 302
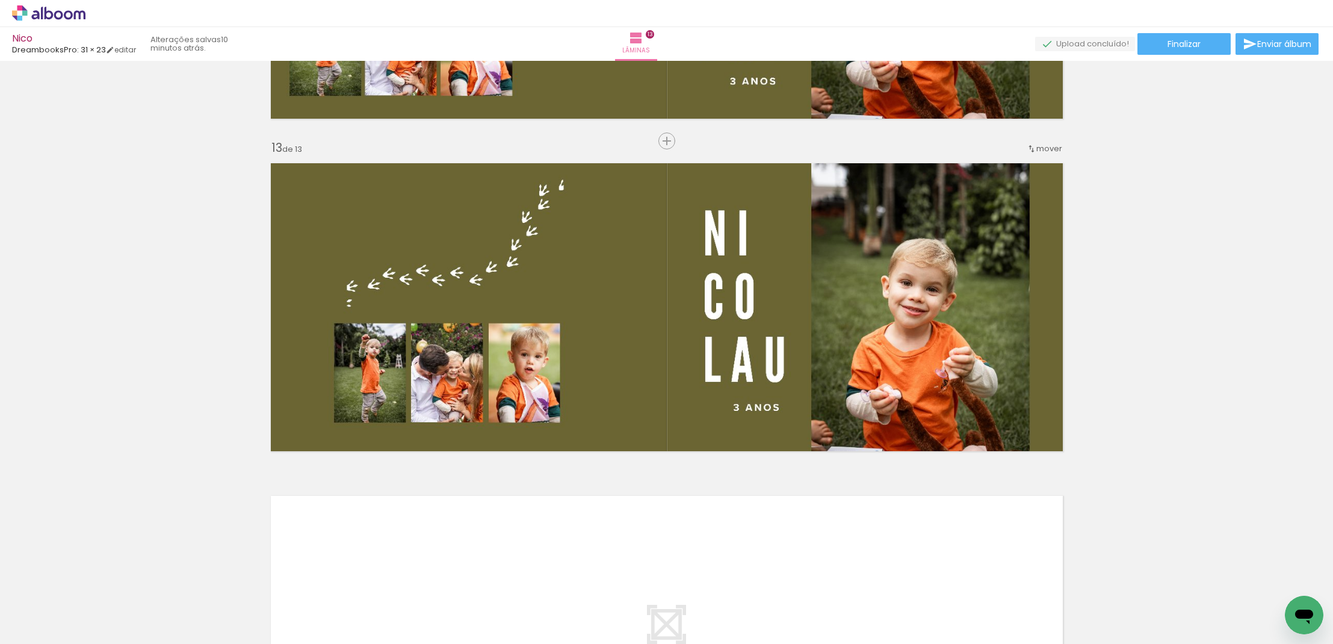
scroll to position [3441, 0]
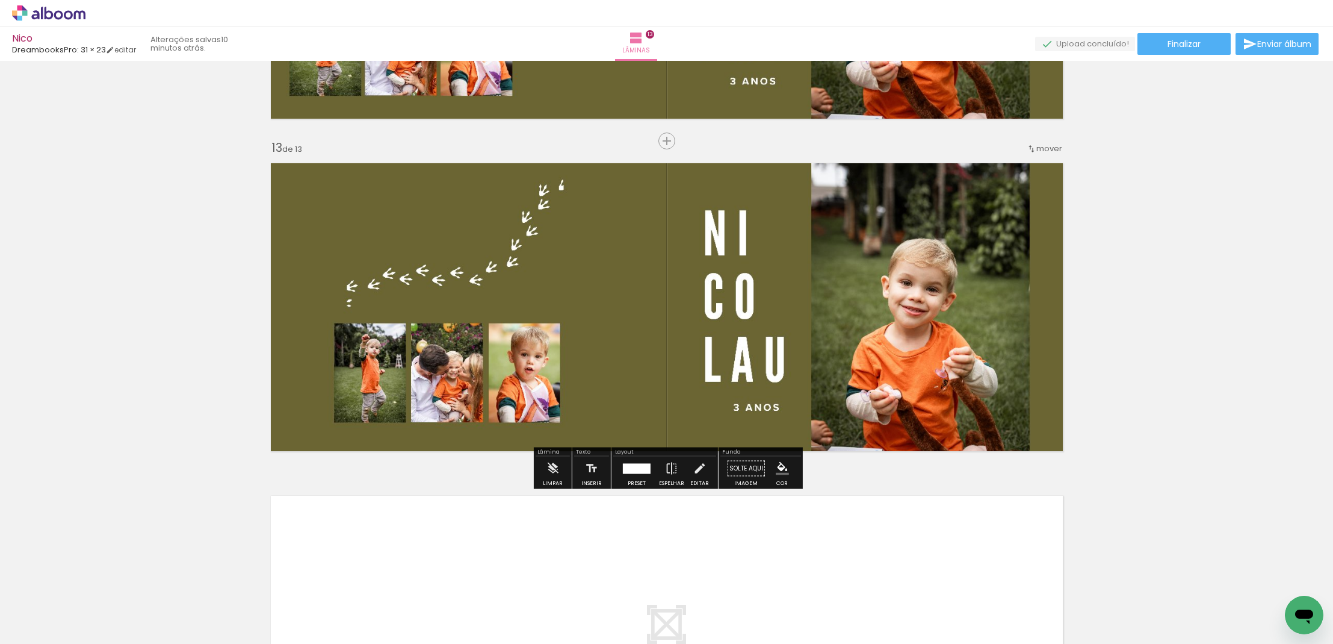
click at [46, 630] on span "Adicionar Fotos" at bounding box center [43, 636] width 36 height 13
click at [0, 0] on input "file" at bounding box center [0, 0] width 0 height 0
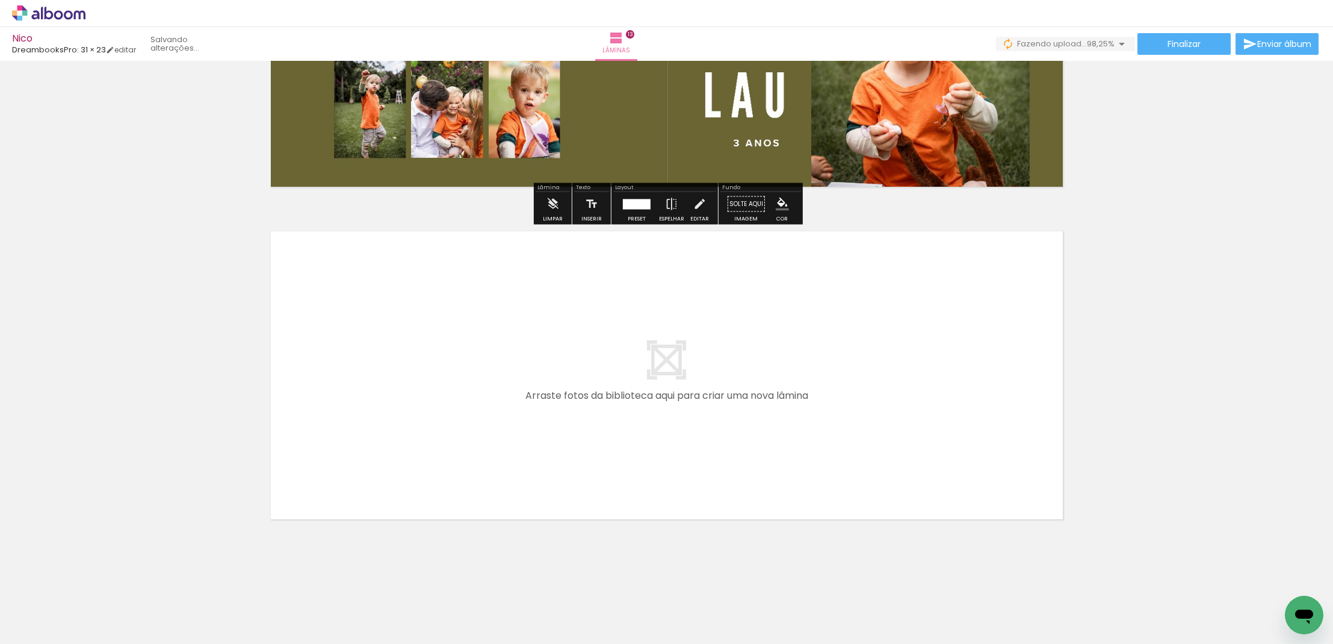
scroll to position [4192, 0]
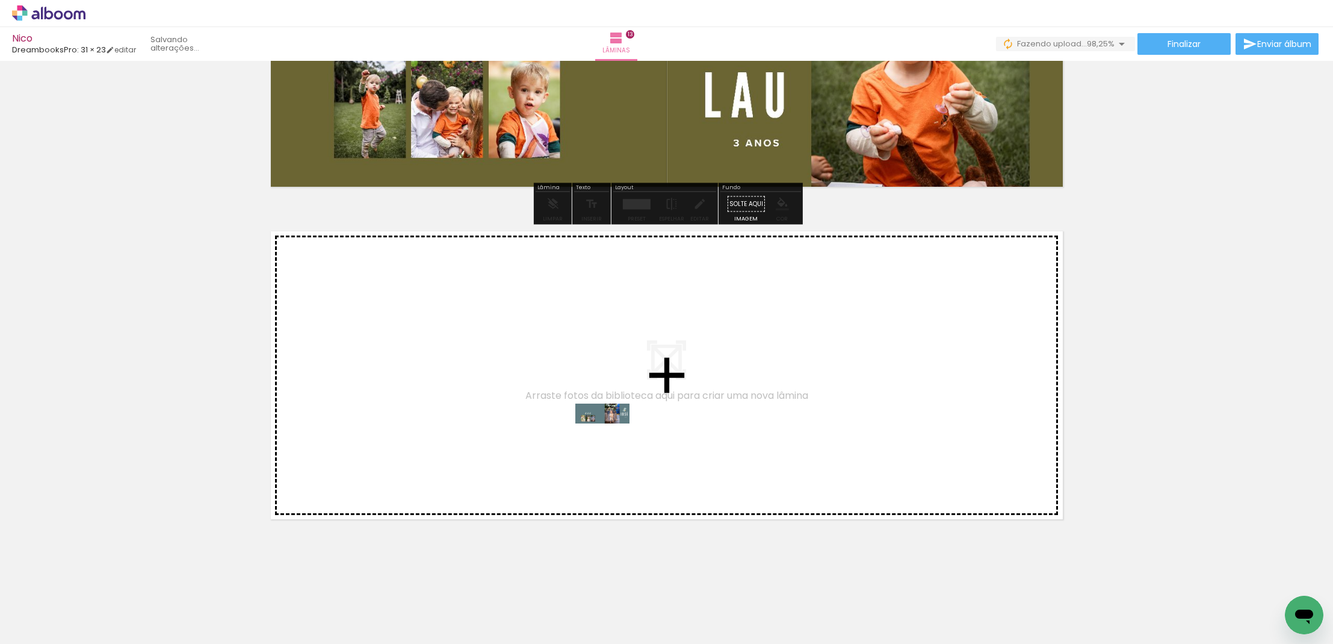
drag, startPoint x: 270, startPoint y: 605, endPoint x: 612, endPoint y: 439, distance: 379.4
click at [612, 439] on quentale-workspace at bounding box center [666, 322] width 1333 height 644
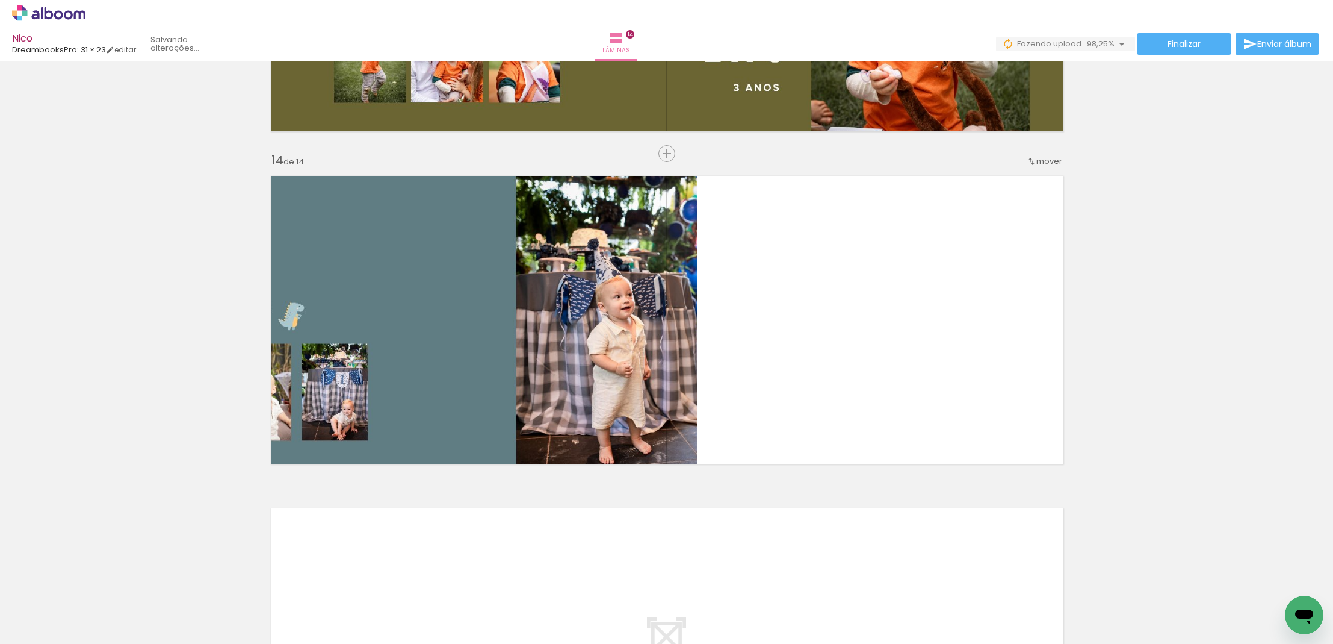
scroll to position [4252, 0]
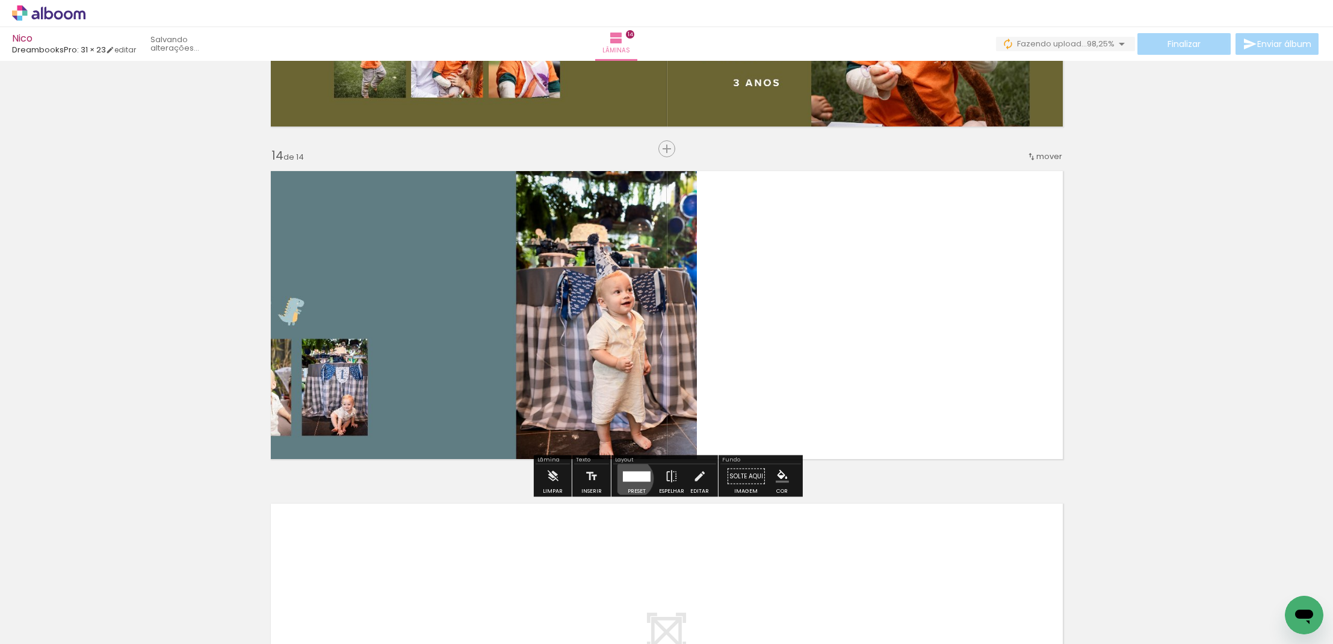
click at [630, 478] on div at bounding box center [637, 476] width 28 height 10
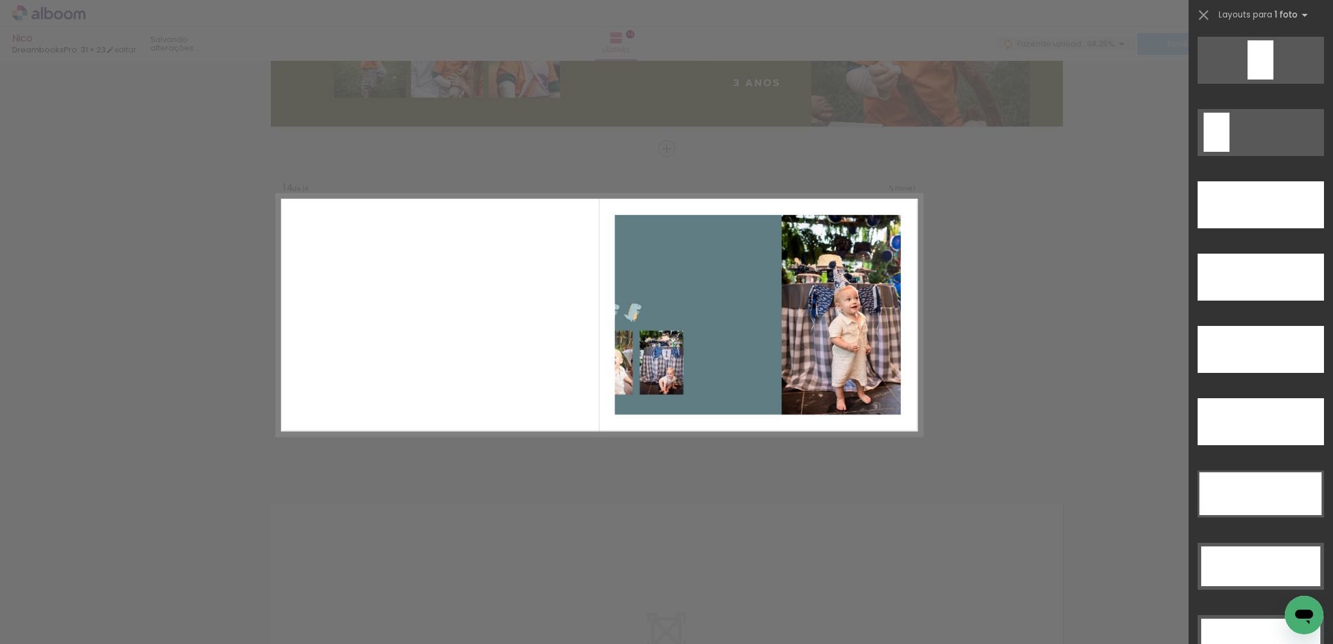
scroll to position [3339, 0]
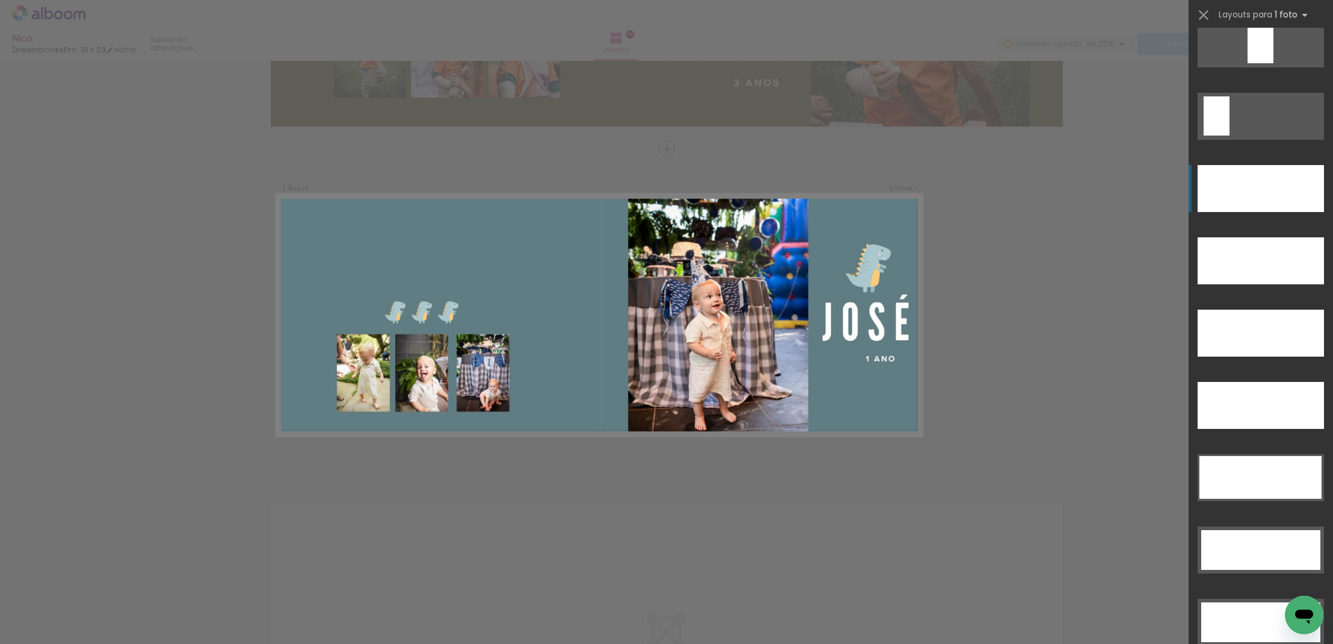
click at [1268, 203] on div at bounding box center [1261, 188] width 126 height 47
